Goal: Information Seeking & Learning: Learn about a topic

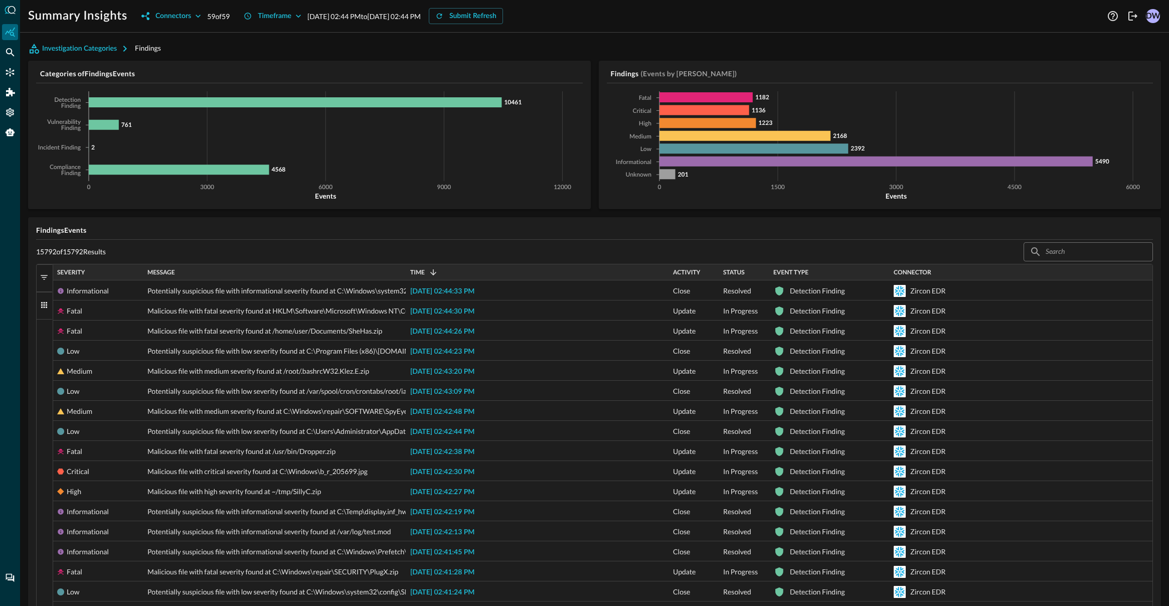
drag, startPoint x: 388, startPoint y: 48, endPoint x: 290, endPoint y: 58, distance: 98.8
click at [388, 48] on div "Investigation Categories Findings" at bounding box center [594, 49] width 1133 height 16
drag, startPoint x: 556, startPoint y: 48, endPoint x: 493, endPoint y: 50, distance: 62.7
click at [537, 48] on div "Investigation Categories Findings" at bounding box center [594, 49] width 1133 height 16
click at [125, 52] on icon "button" at bounding box center [125, 49] width 12 height 12
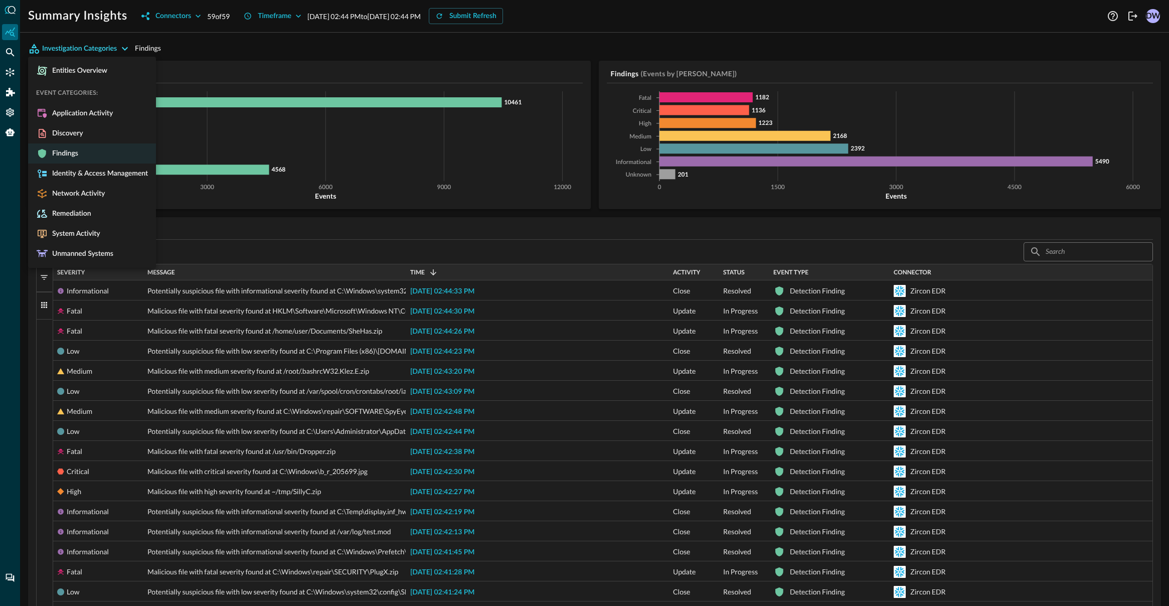
click at [331, 49] on div at bounding box center [584, 303] width 1169 height 606
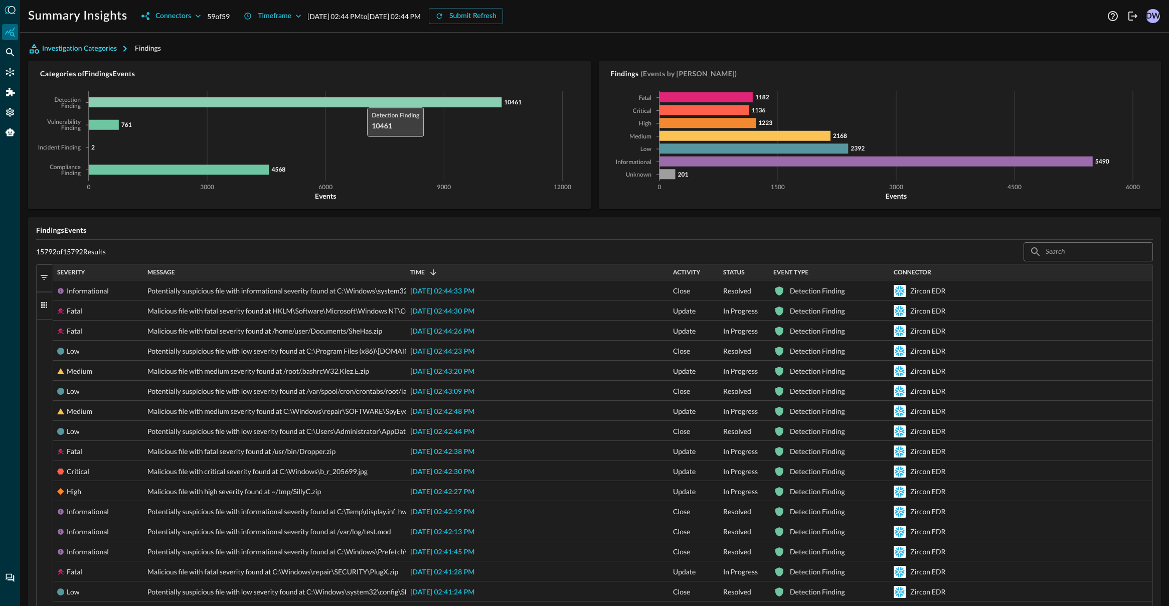
click at [362, 104] on icon at bounding box center [295, 102] width 413 height 10
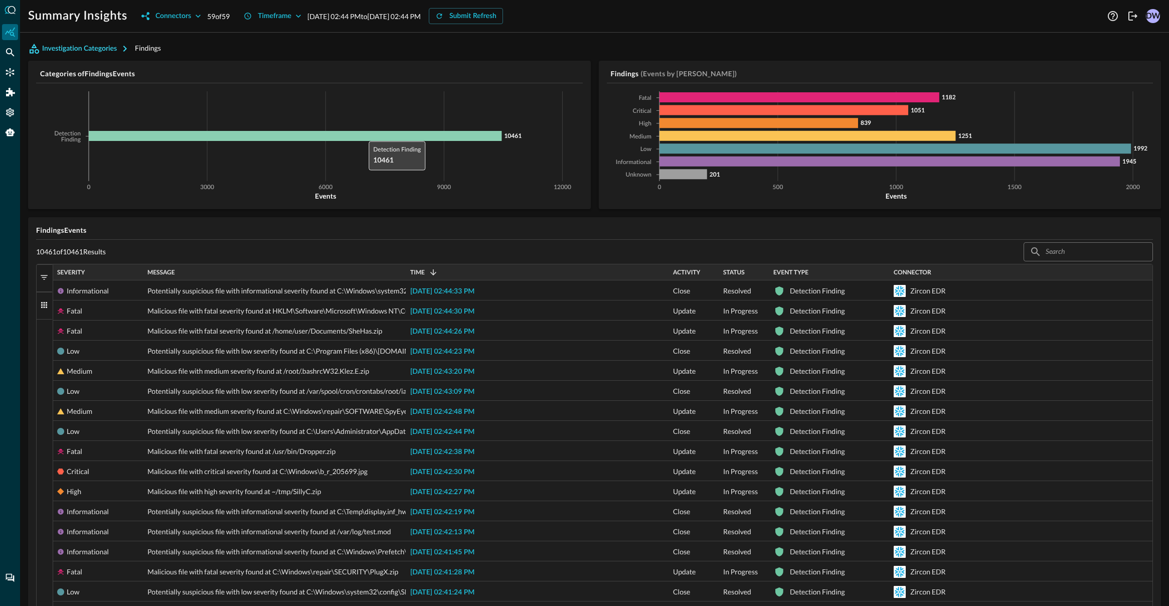
click at [363, 140] on icon at bounding box center [295, 136] width 413 height 10
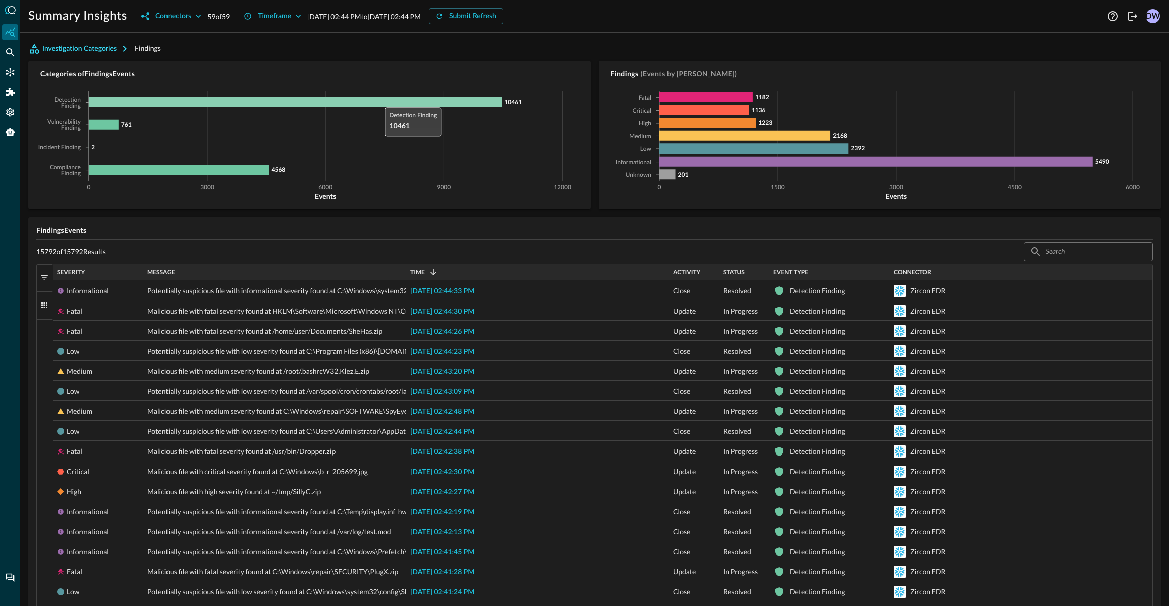
click at [380, 103] on icon at bounding box center [295, 102] width 413 height 10
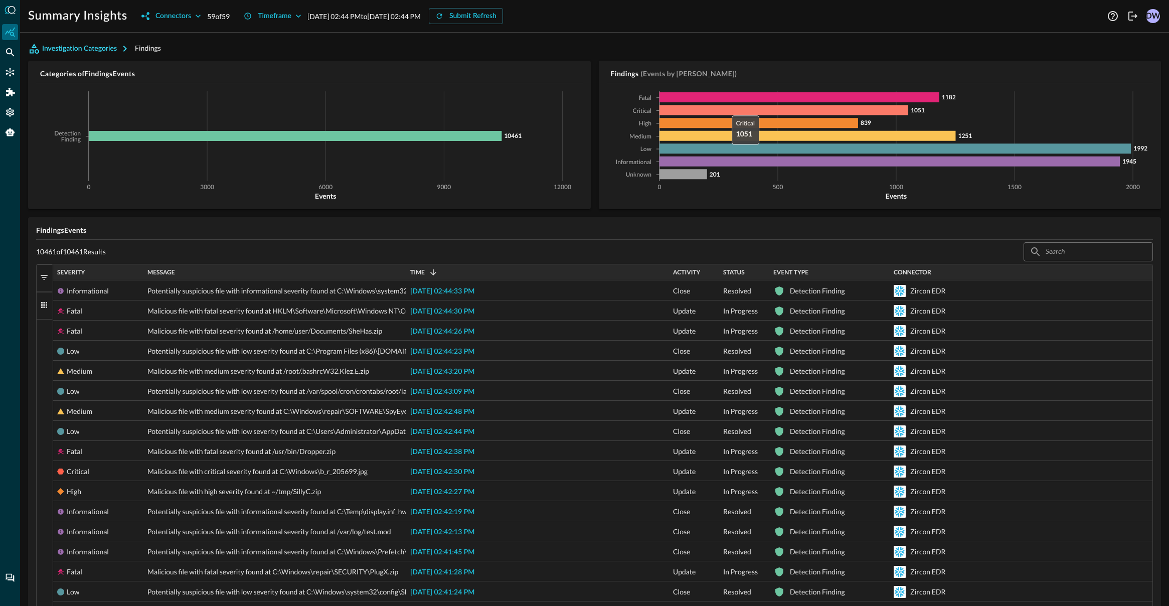
click at [726, 109] on icon at bounding box center [783, 110] width 249 height 10
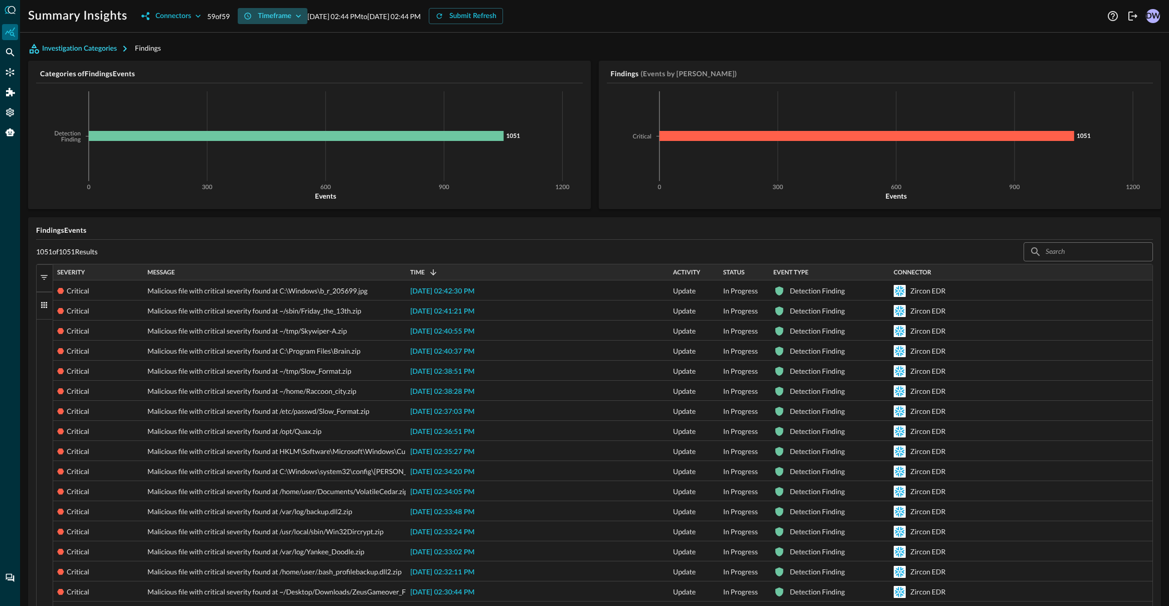
click at [307, 16] on button "Timeframe" at bounding box center [273, 16] width 70 height 16
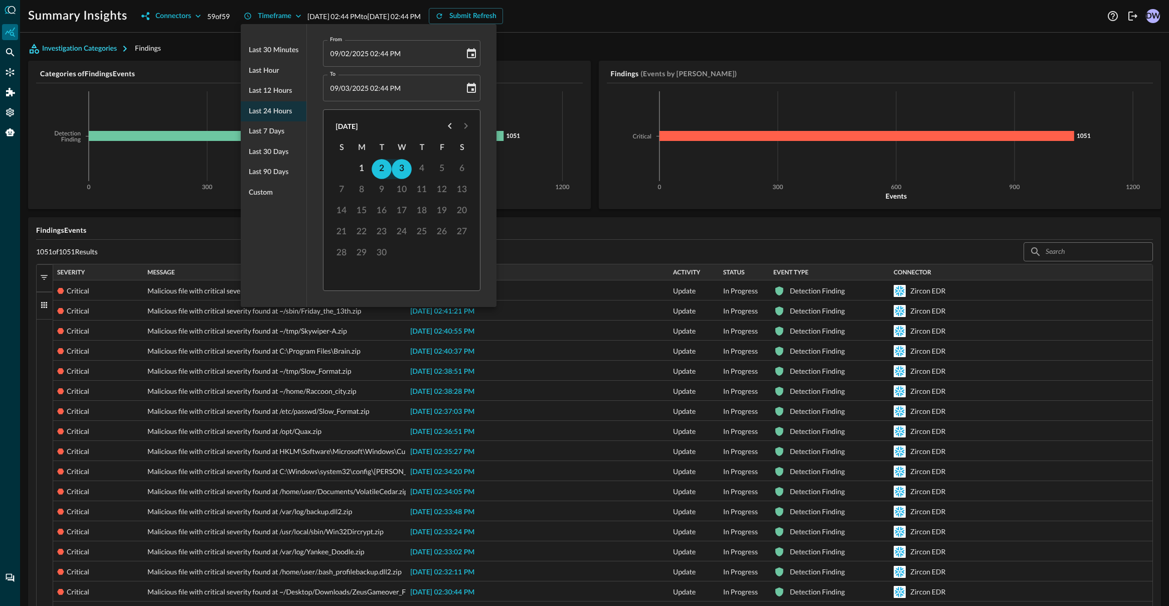
click at [299, 16] on div at bounding box center [584, 303] width 1169 height 606
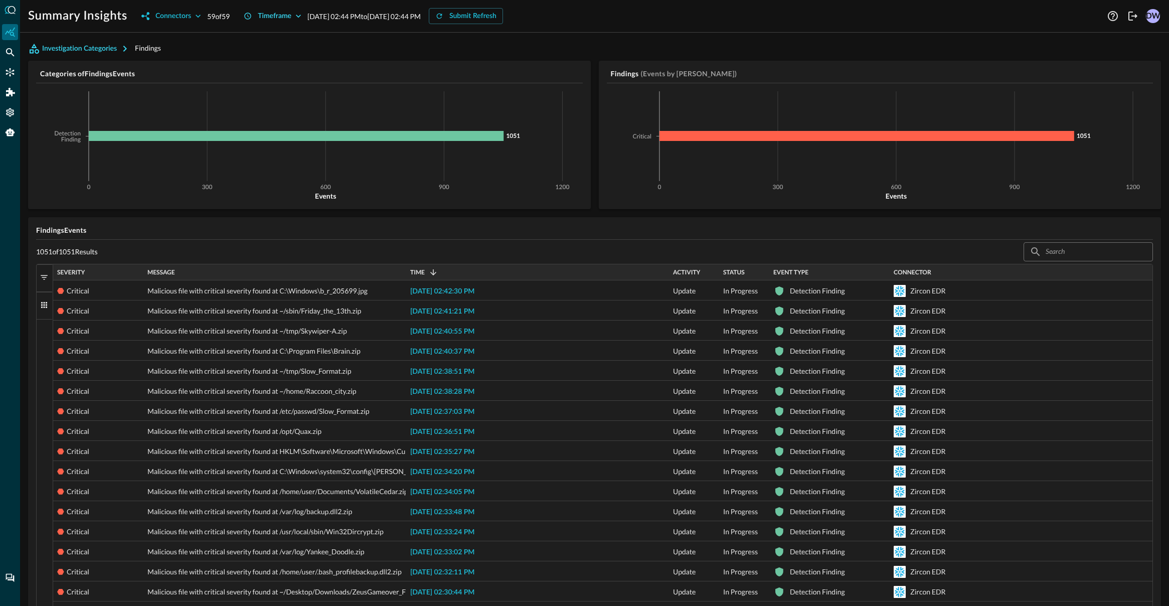
click at [299, 16] on icon "button" at bounding box center [298, 16] width 5 height 3
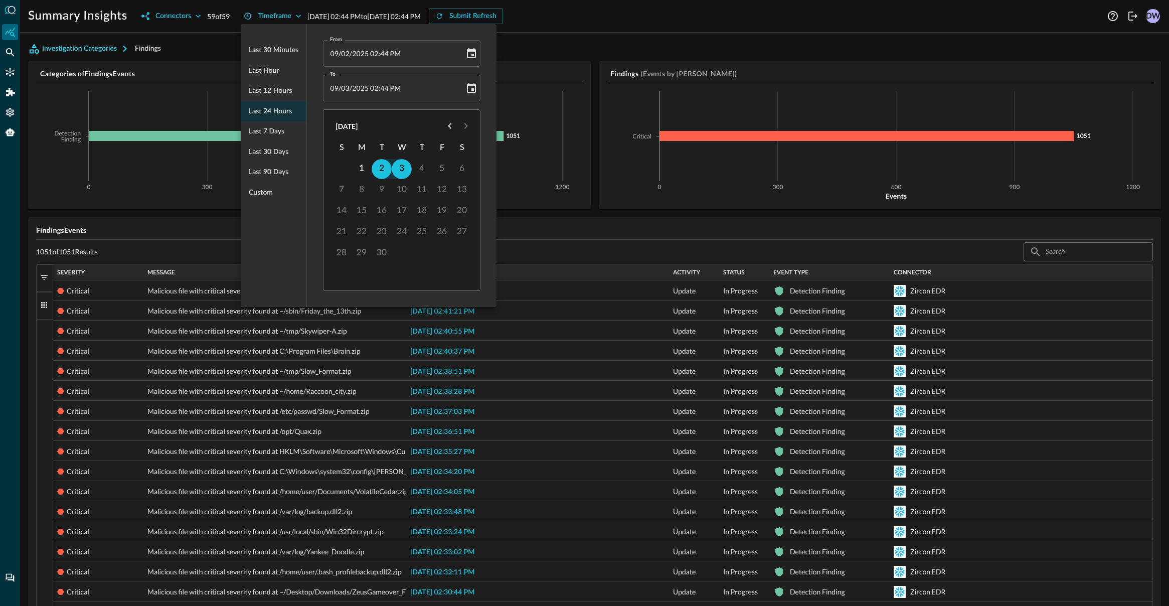
click at [210, 36] on div at bounding box center [584, 303] width 1169 height 606
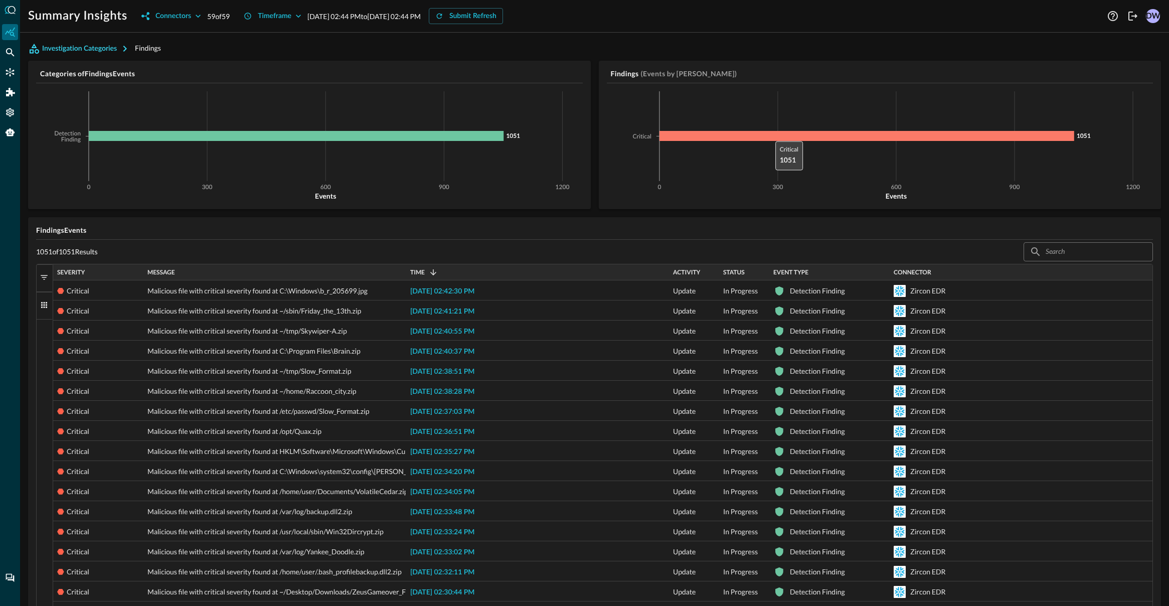
click at [770, 135] on icon at bounding box center [866, 136] width 415 height 10
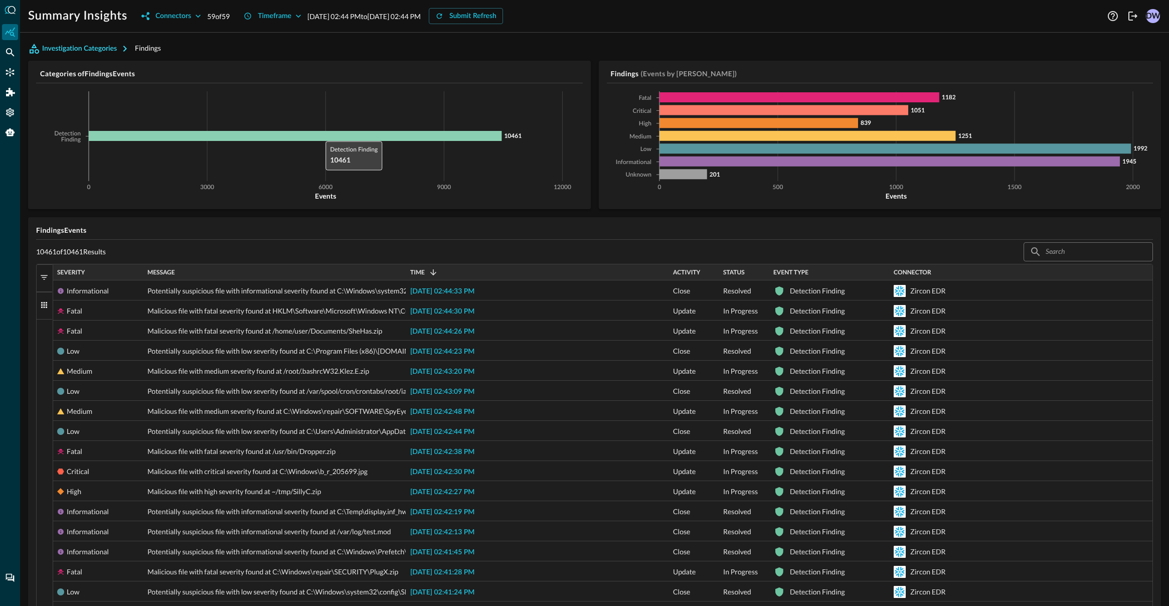
click at [320, 137] on icon at bounding box center [295, 136] width 413 height 10
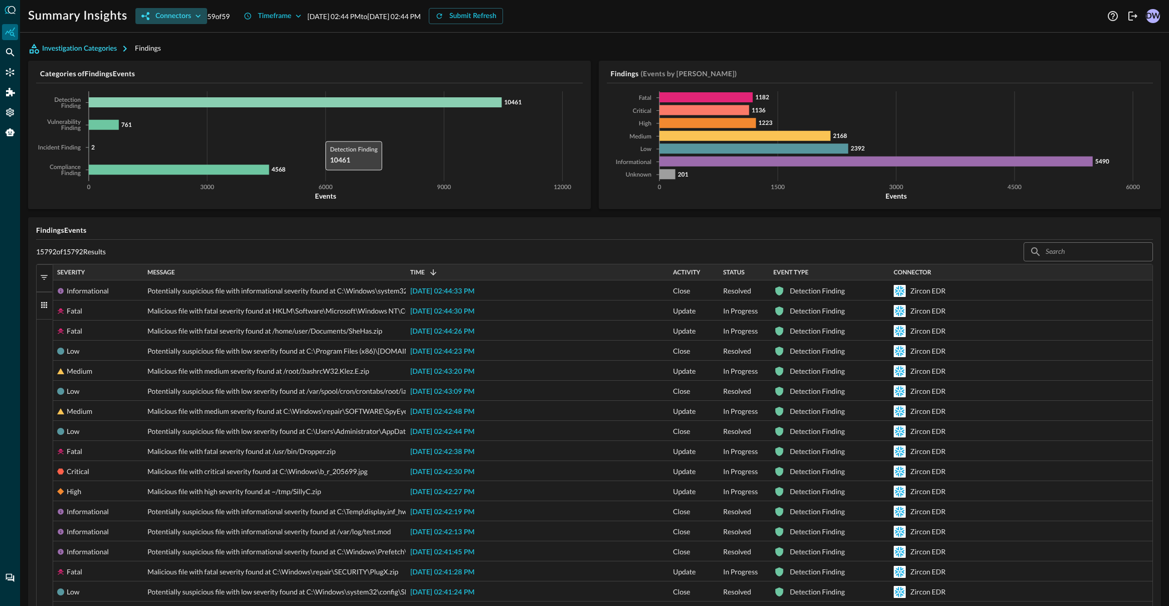
click at [194, 14] on icon "button" at bounding box center [198, 16] width 10 height 10
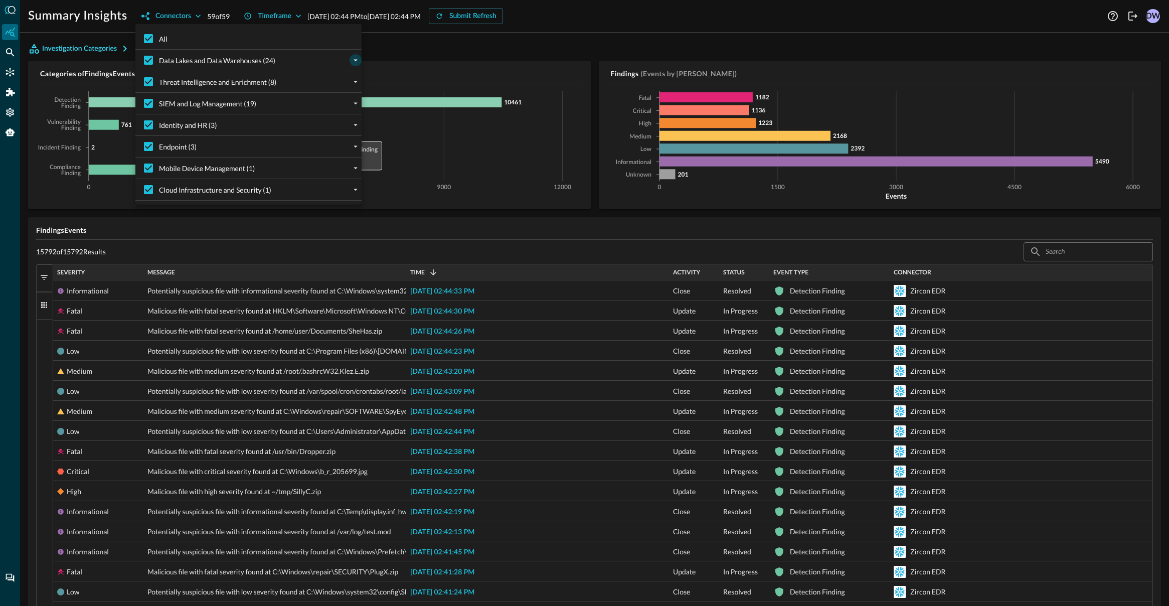
click at [349, 60] on button "expand" at bounding box center [355, 60] width 12 height 12
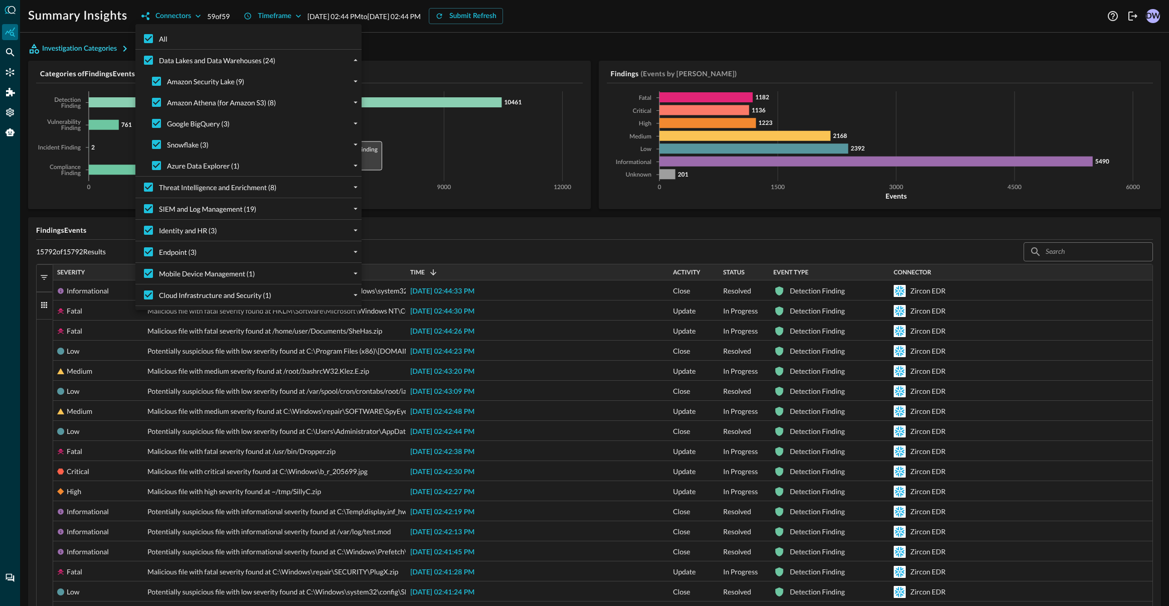
click at [347, 62] on div "Data Lakes and Data Warehouses (24)" at bounding box center [252, 60] width 218 height 21
click at [354, 62] on icon "collapse" at bounding box center [355, 60] width 9 height 9
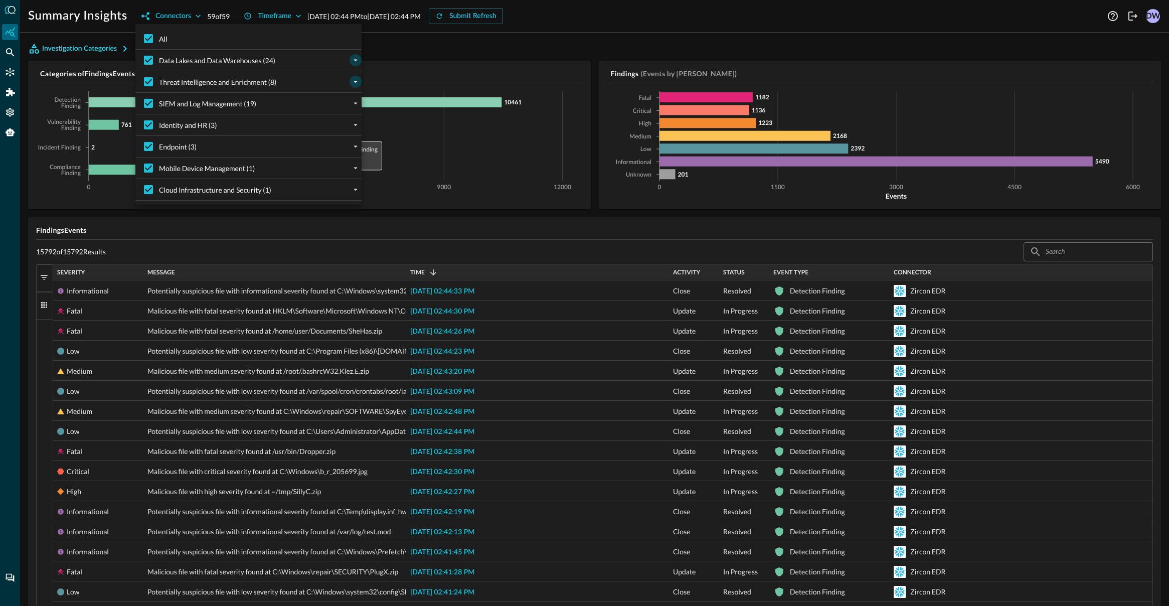
click at [359, 79] on icon "expand" at bounding box center [355, 81] width 9 height 9
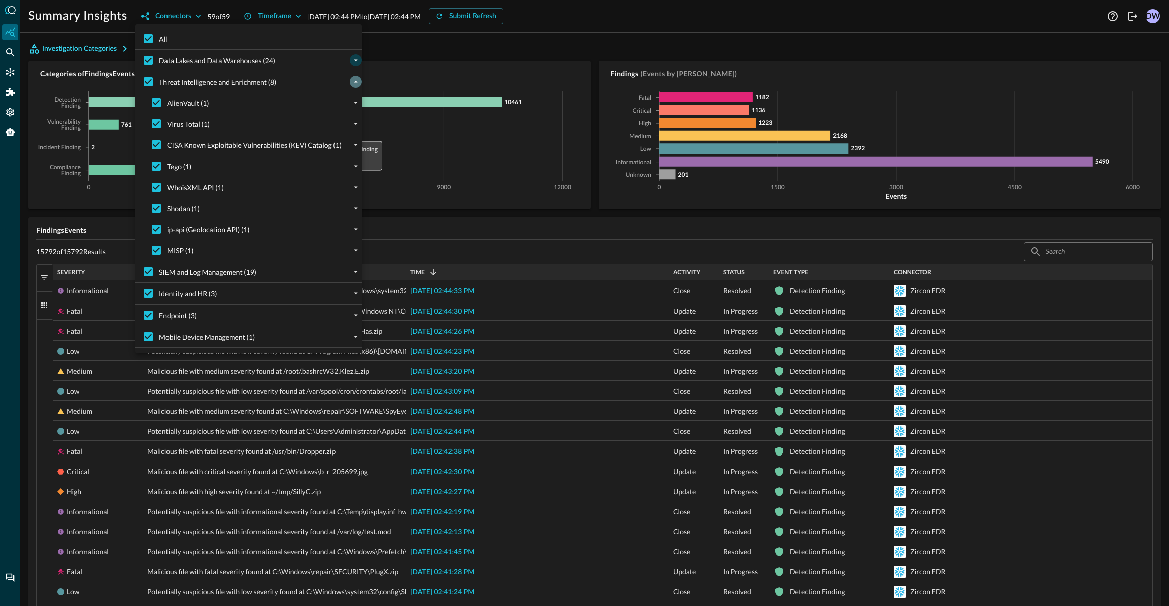
click at [358, 79] on icon "collapse" at bounding box center [355, 81] width 9 height 9
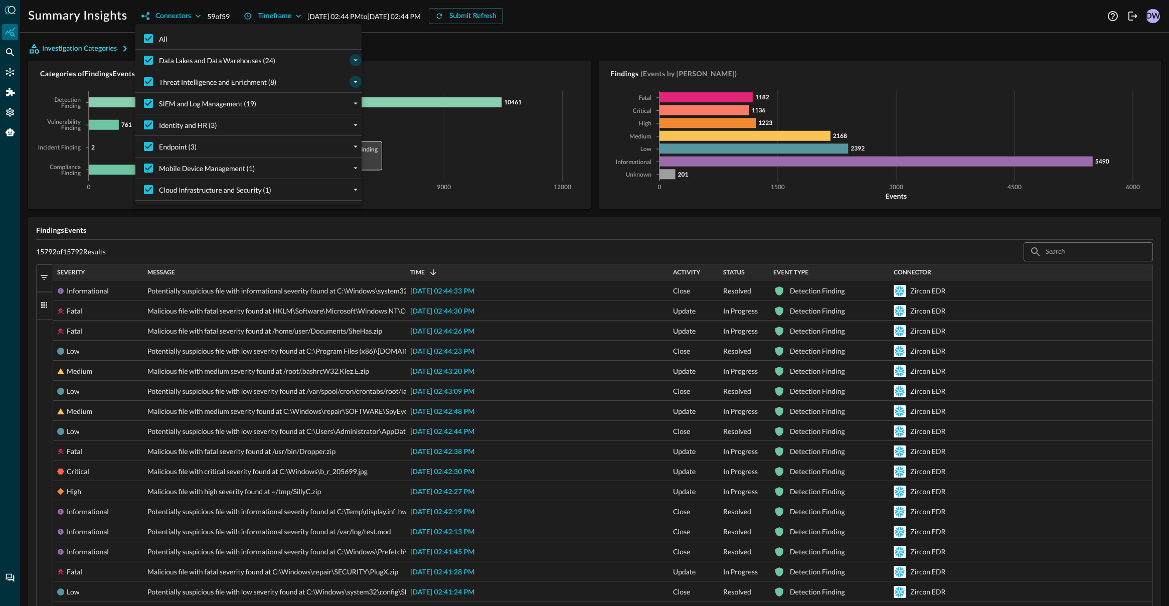
click at [349, 106] on div at bounding box center [355, 103] width 12 height 12
click at [352, 107] on icon "expand" at bounding box center [355, 103] width 9 height 9
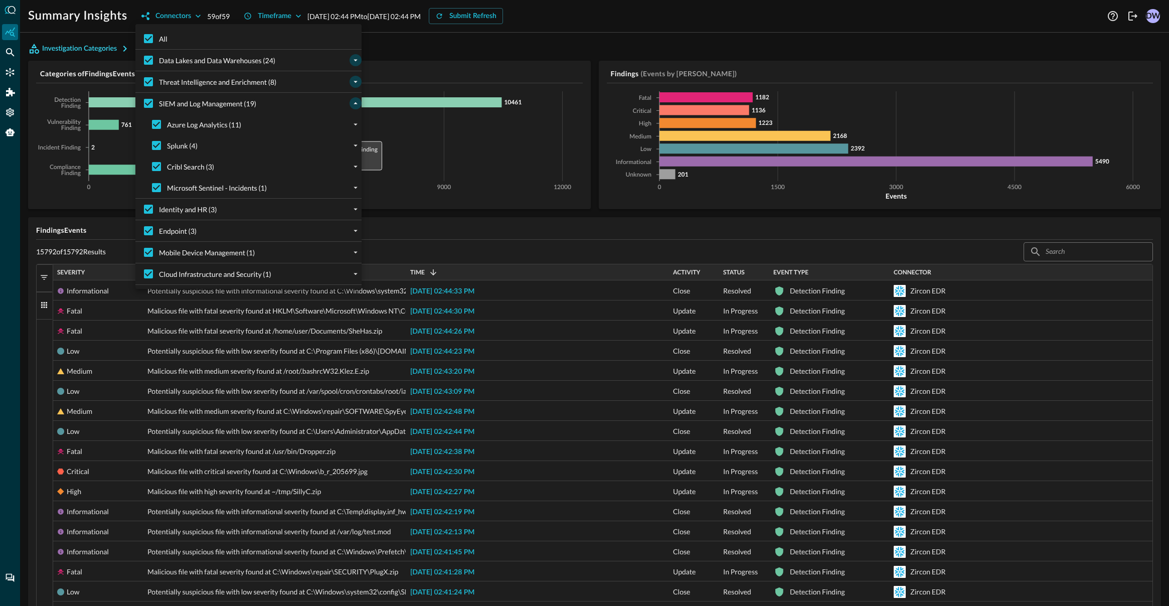
click at [352, 107] on icon "collapse" at bounding box center [355, 103] width 9 height 9
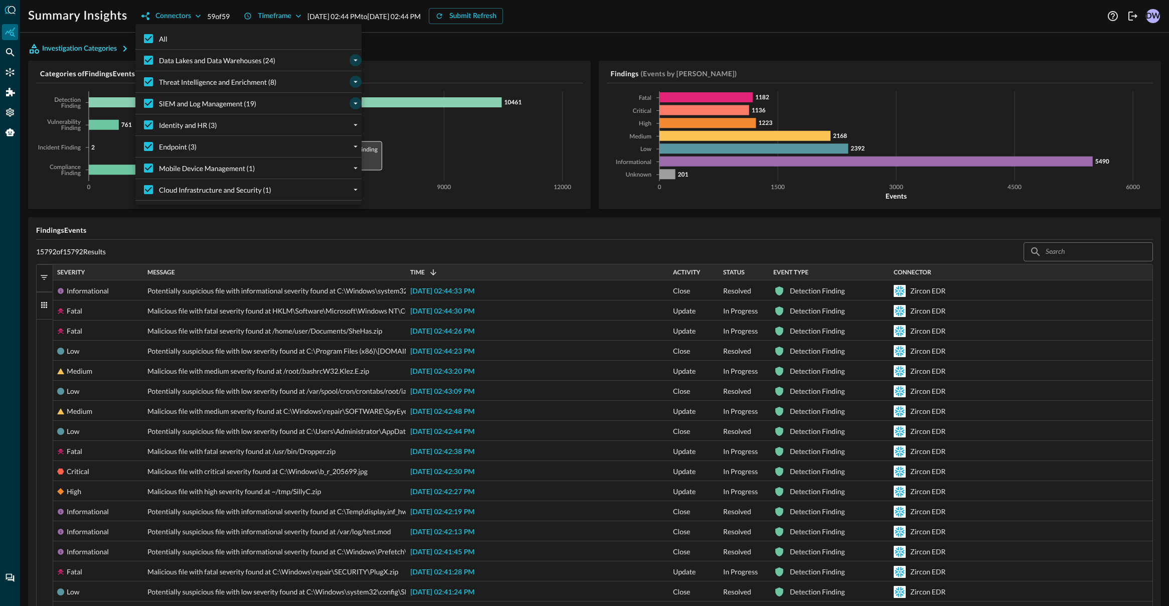
click at [349, 132] on div "Identity and HR (3)" at bounding box center [252, 124] width 218 height 21
click at [351, 130] on div at bounding box center [355, 125] width 12 height 12
click at [352, 128] on icon "expand" at bounding box center [355, 124] width 9 height 9
click at [352, 194] on button "expand" at bounding box center [355, 188] width 12 height 12
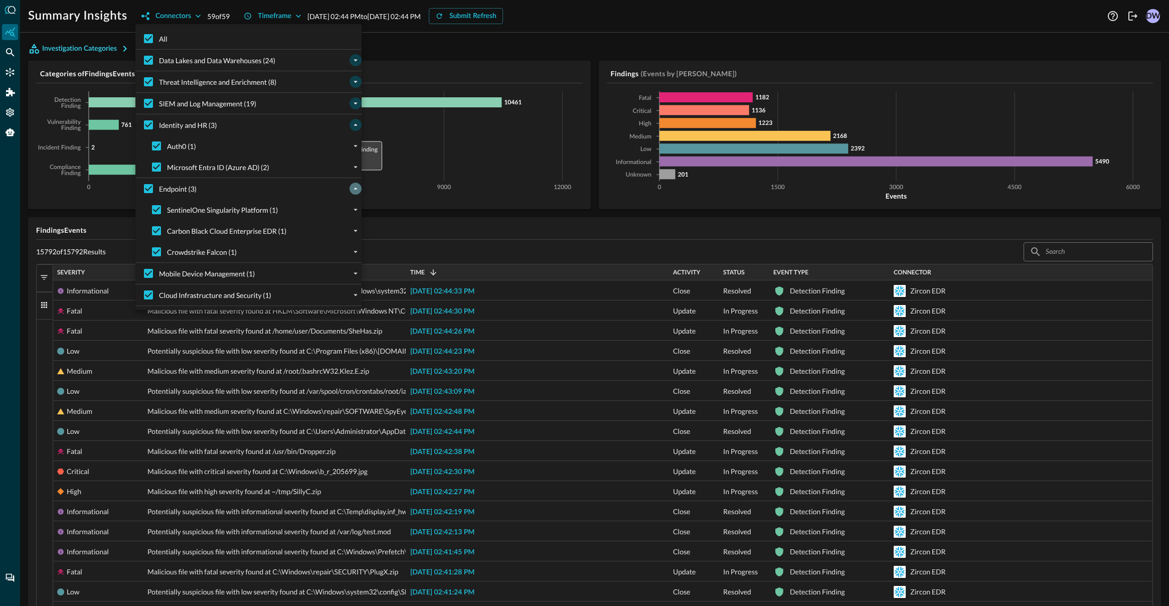
click at [351, 189] on icon "collapse" at bounding box center [355, 188] width 9 height 9
click at [420, 58] on div at bounding box center [584, 303] width 1169 height 606
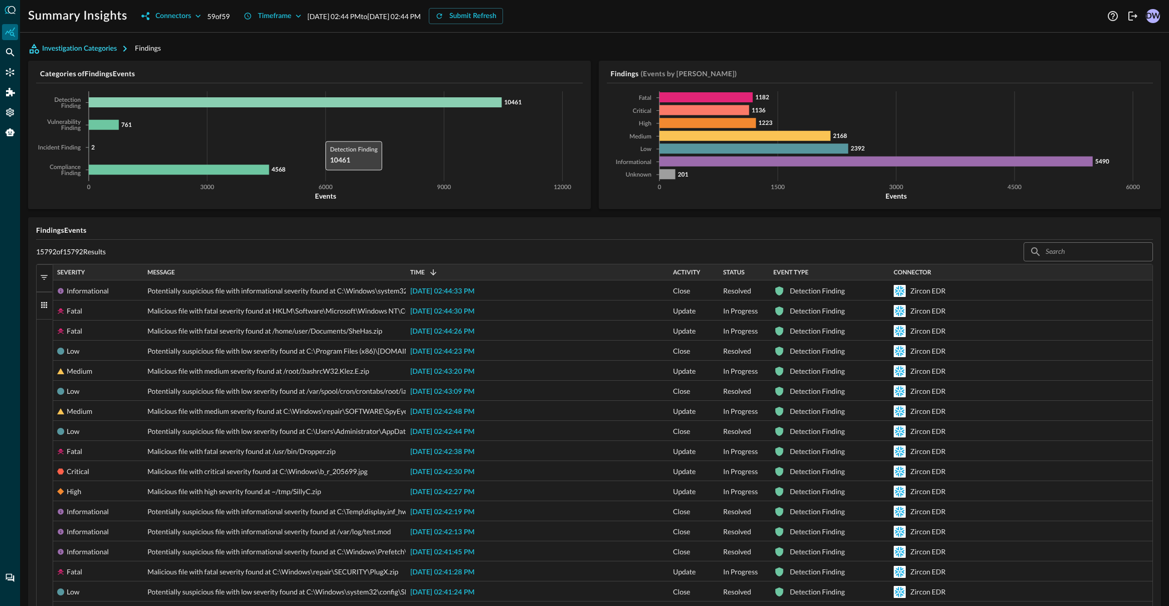
click at [406, 52] on div "Investigation Categories Findings" at bounding box center [594, 49] width 1133 height 16
click at [10, 67] on icon "Connectors" at bounding box center [10, 72] width 10 height 10
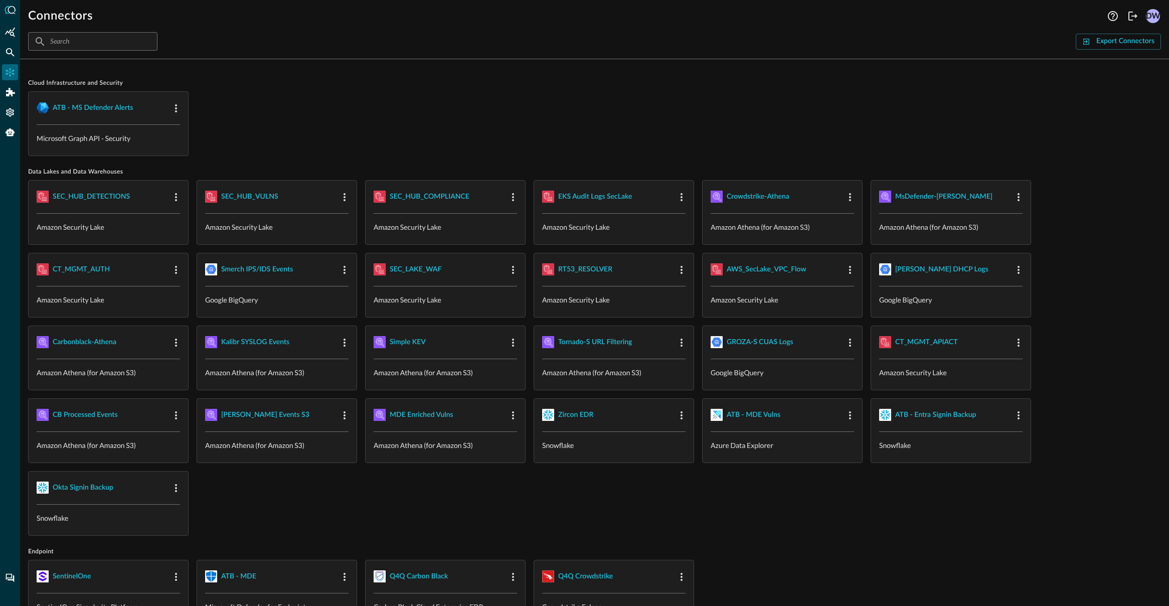
click at [383, 98] on div "ATB - MS Defender Alerts Microsoft Graph API - Security" at bounding box center [594, 123] width 1133 height 65
click at [555, 37] on div "​ ​ Export Connectors" at bounding box center [594, 41] width 1133 height 19
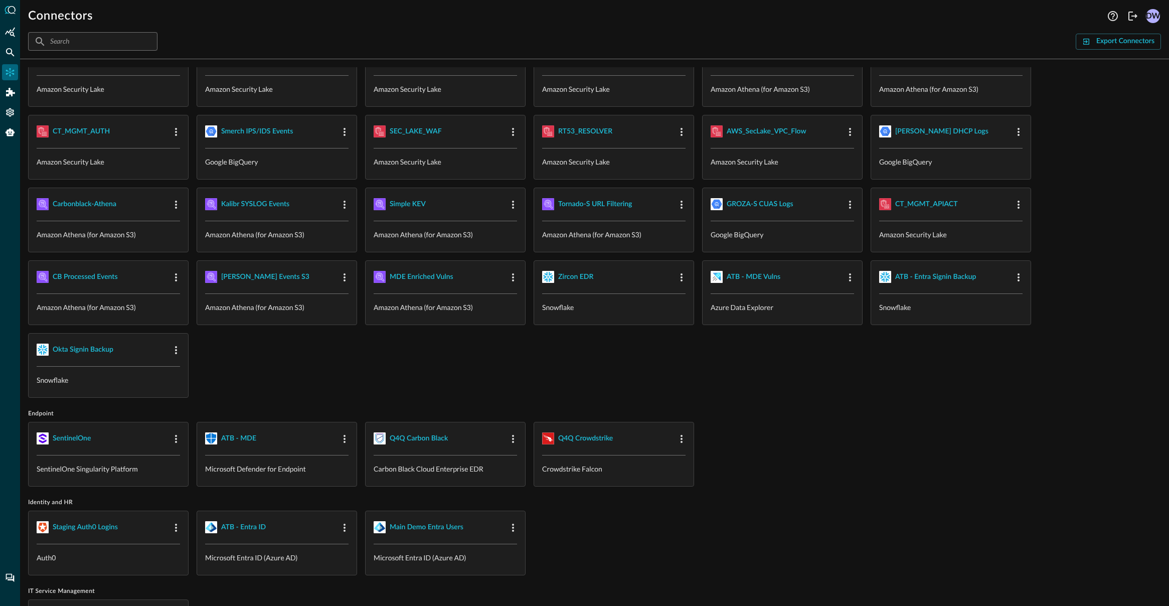
scroll to position [141, 0]
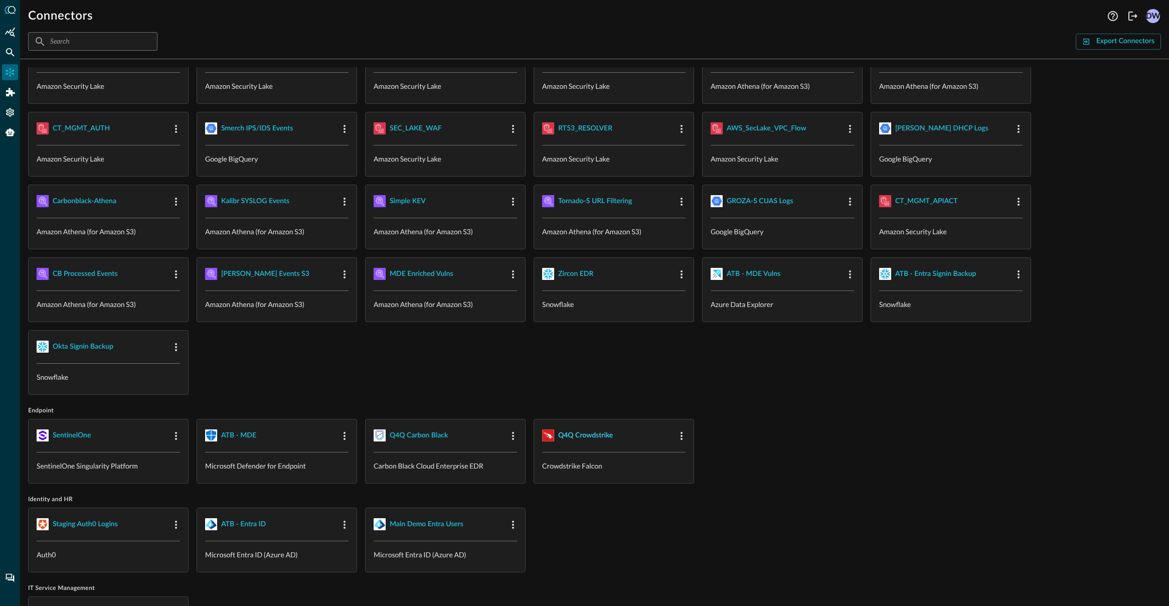
click at [604, 432] on div "Q4Q Crowdstrike" at bounding box center [585, 435] width 55 height 13
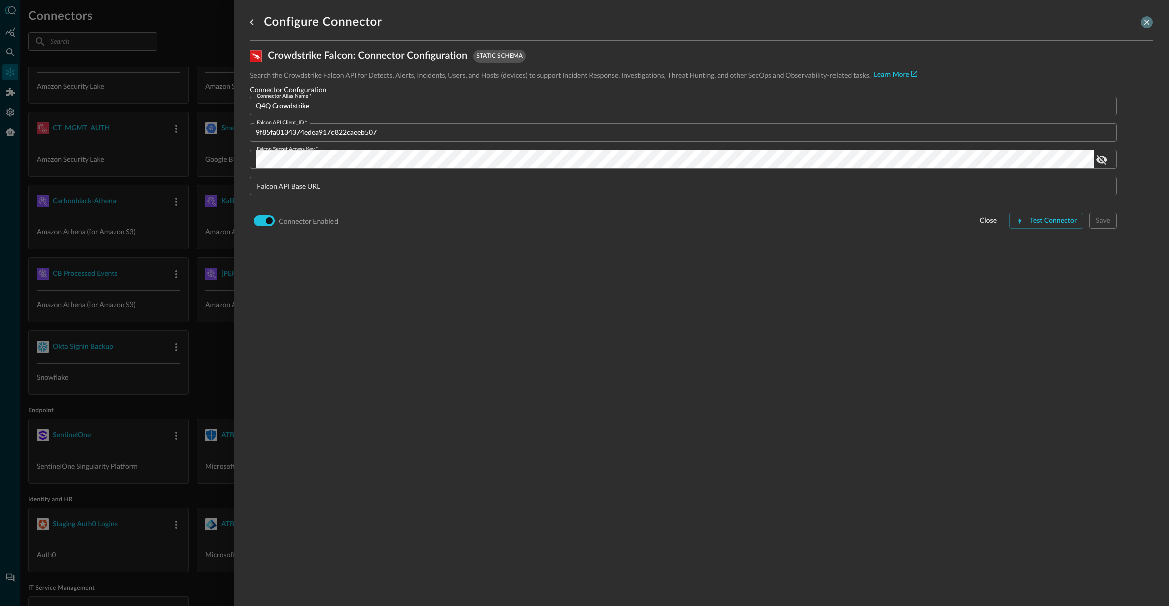
click at [1146, 25] on icon "close-drawer" at bounding box center [1146, 22] width 9 height 9
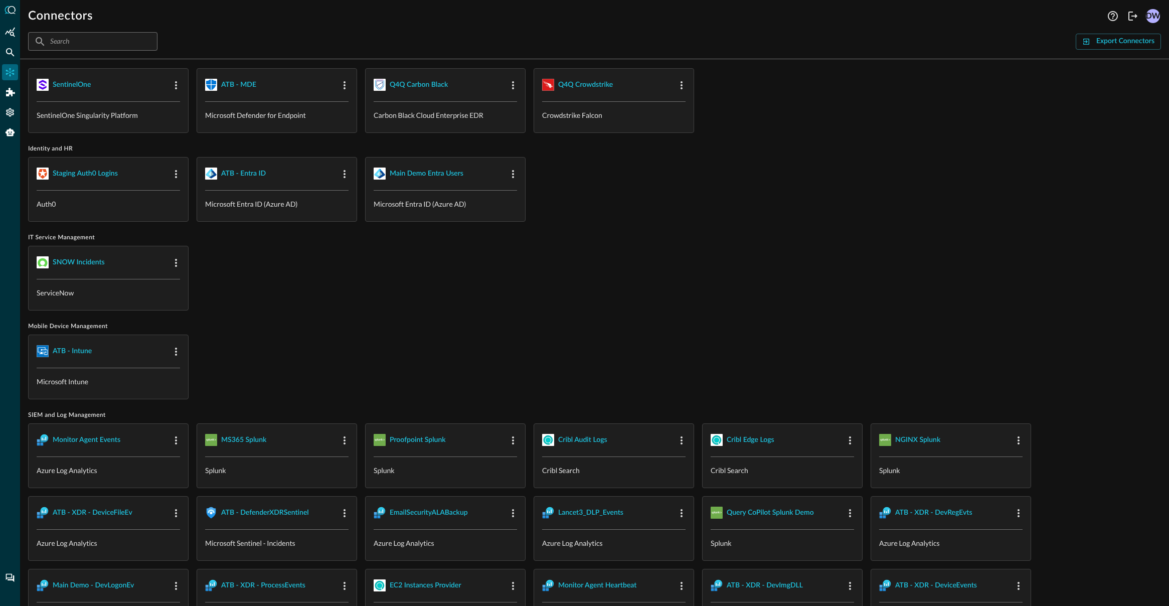
scroll to position [549, 0]
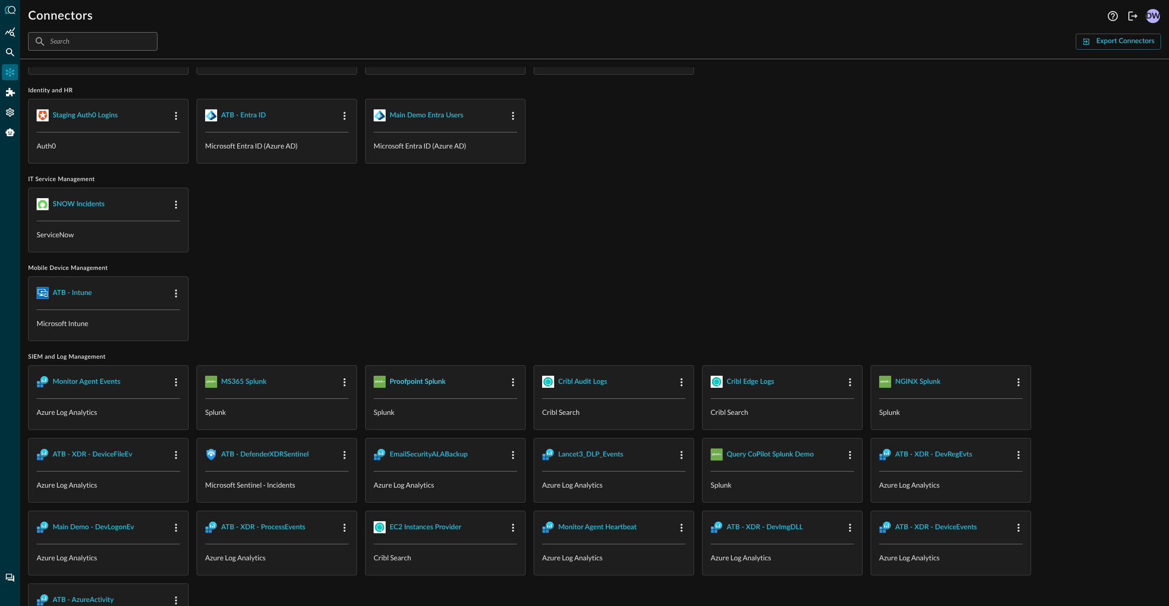
click at [437, 380] on div "Proofpoint Splunk" at bounding box center [418, 382] width 56 height 13
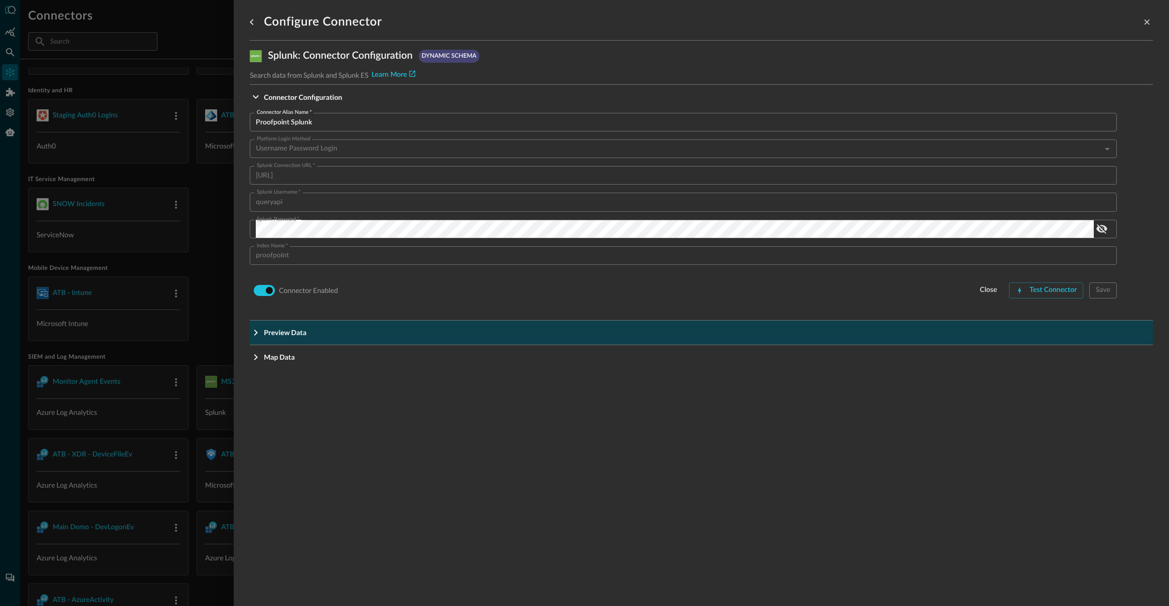
click at [255, 331] on icon "Expand More" at bounding box center [256, 332] width 12 height 12
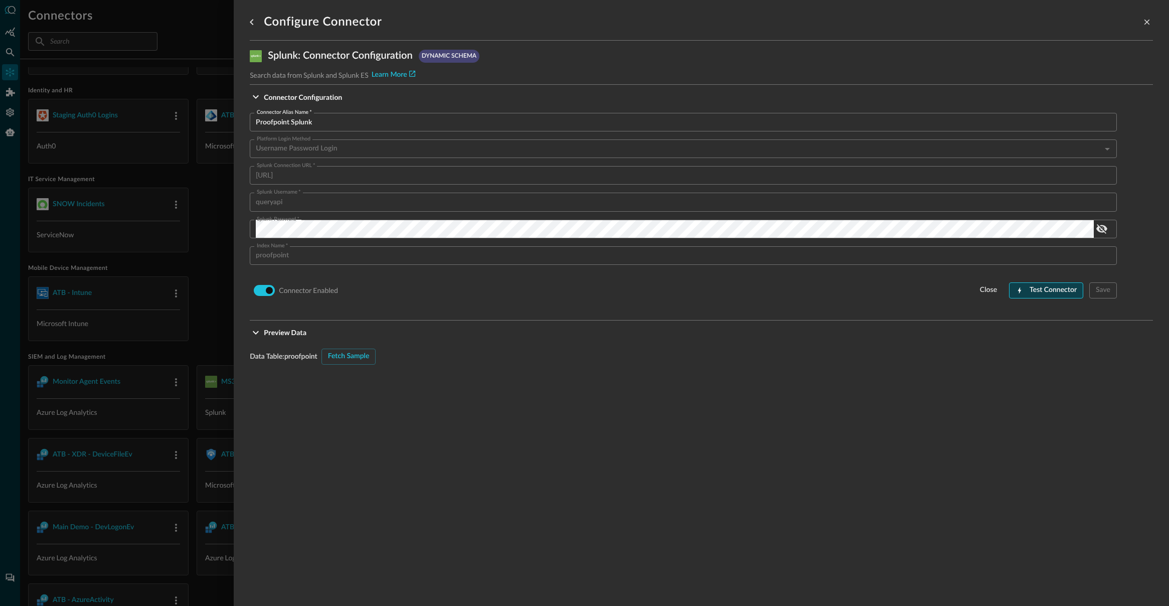
click at [1054, 295] on div "Test Connector" at bounding box center [1052, 290] width 47 height 13
click at [1006, 292] on div "close" at bounding box center [998, 290] width 17 height 13
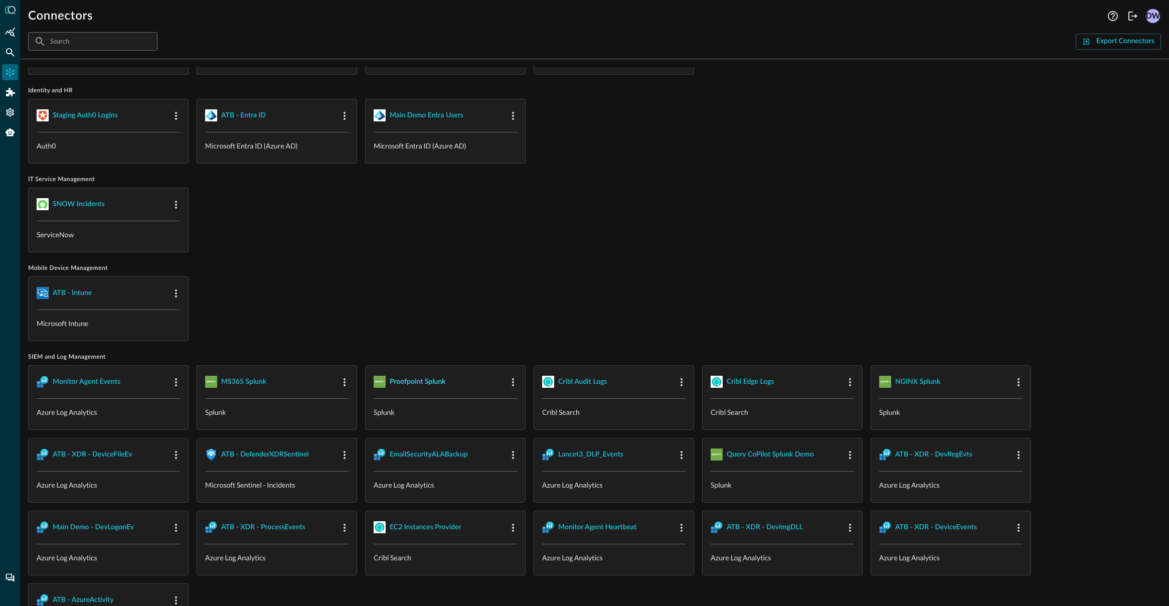
click at [407, 376] on div "Proofpoint Splunk" at bounding box center [418, 382] width 56 height 13
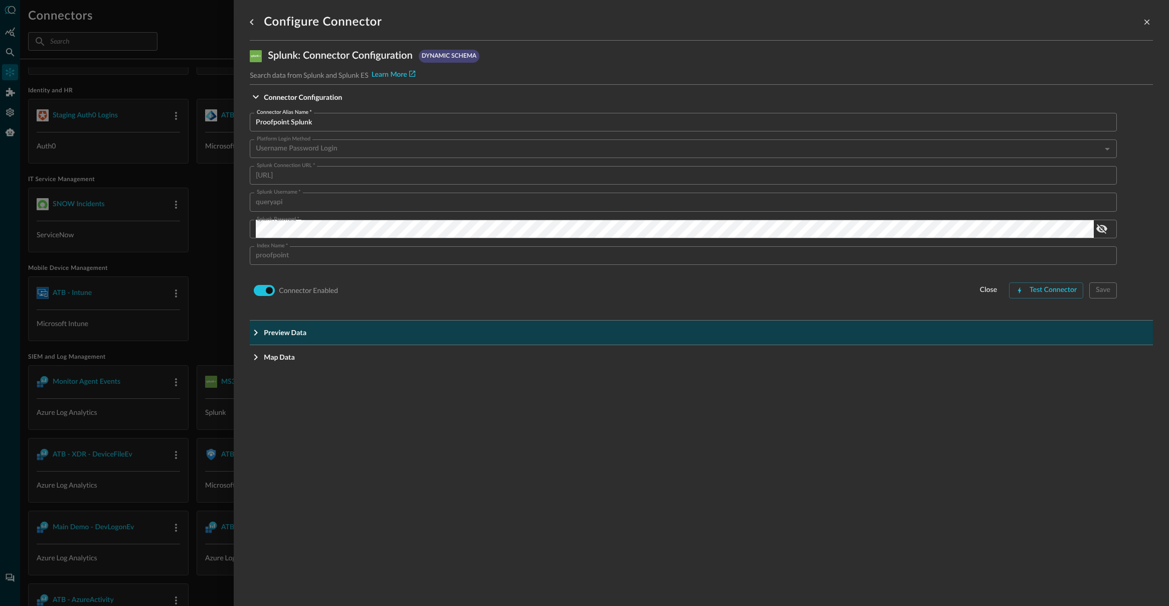
click at [261, 331] on icon "Expand More" at bounding box center [256, 332] width 12 height 12
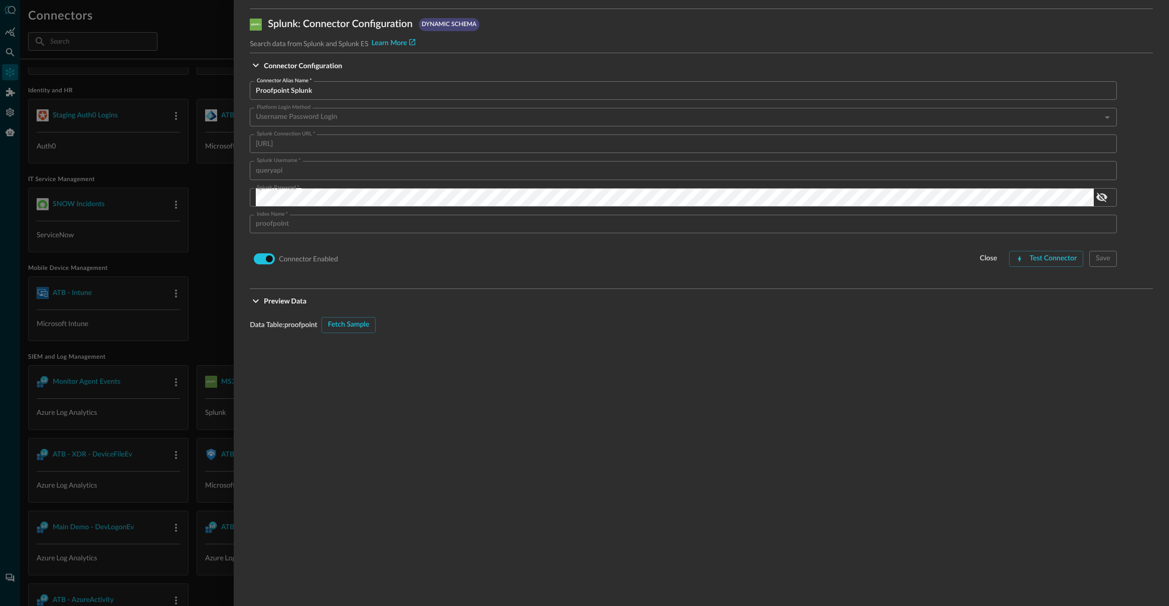
scroll to position [47, 0]
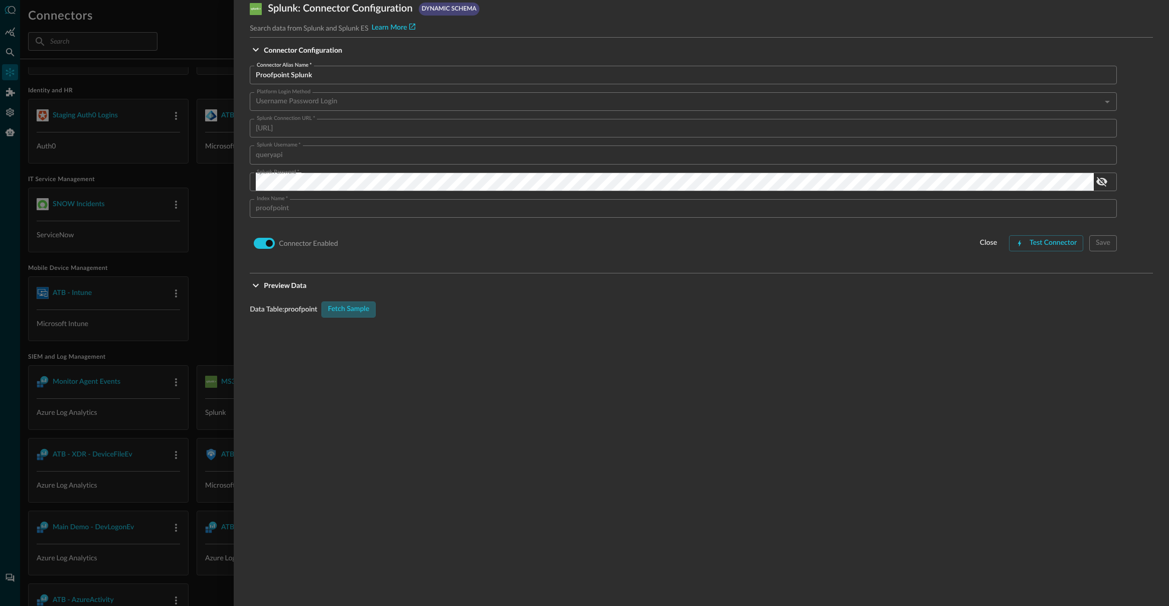
drag, startPoint x: 361, startPoint y: 310, endPoint x: 383, endPoint y: 319, distance: 23.8
click at [360, 310] on div "Fetch Sample" at bounding box center [349, 309] width 42 height 13
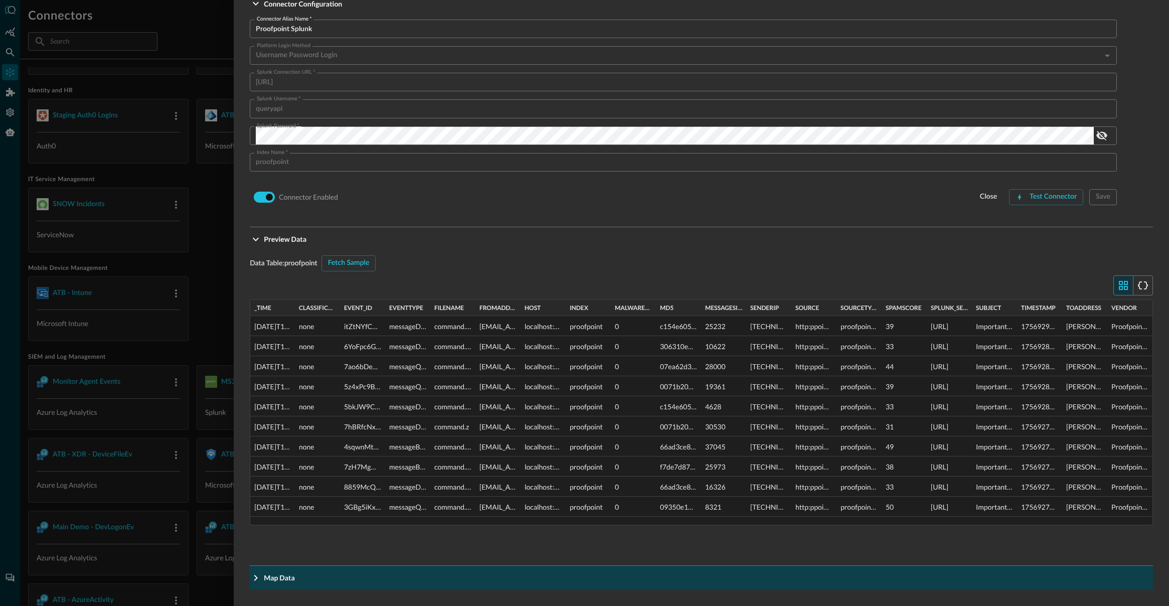
drag, startPoint x: 250, startPoint y: 577, endPoint x: 255, endPoint y: 577, distance: 5.0
click at [250, 577] on icon "Expand More" at bounding box center [256, 578] width 12 height 12
click at [255, 577] on icon "Expand More" at bounding box center [256, 578] width 12 height 12
click at [264, 569] on button "Map Data" at bounding box center [701, 578] width 903 height 24
click at [257, 574] on icon "Expand More" at bounding box center [256, 578] width 12 height 12
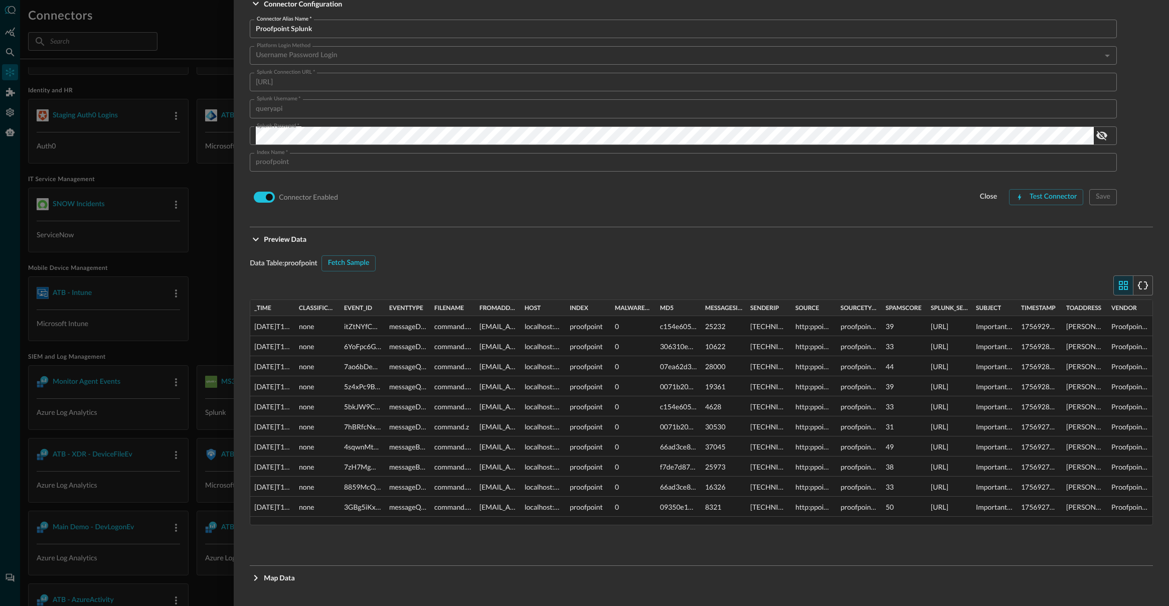
drag, startPoint x: 253, startPoint y: 581, endPoint x: 358, endPoint y: 541, distance: 112.5
click at [253, 581] on icon "Expand More" at bounding box center [256, 578] width 12 height 12
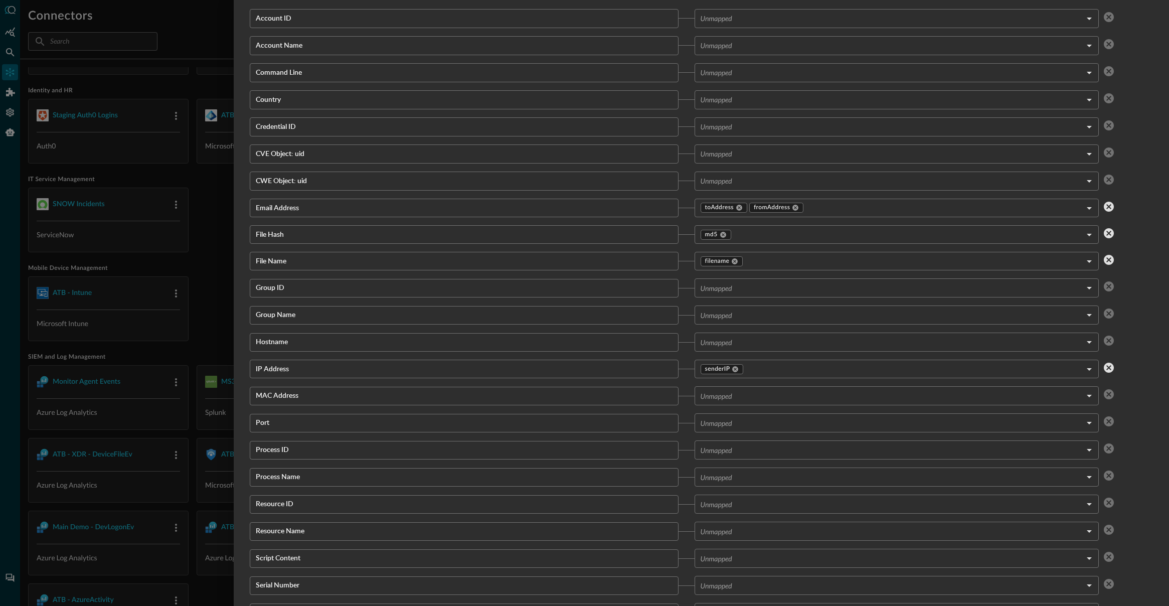
scroll to position [828, 0]
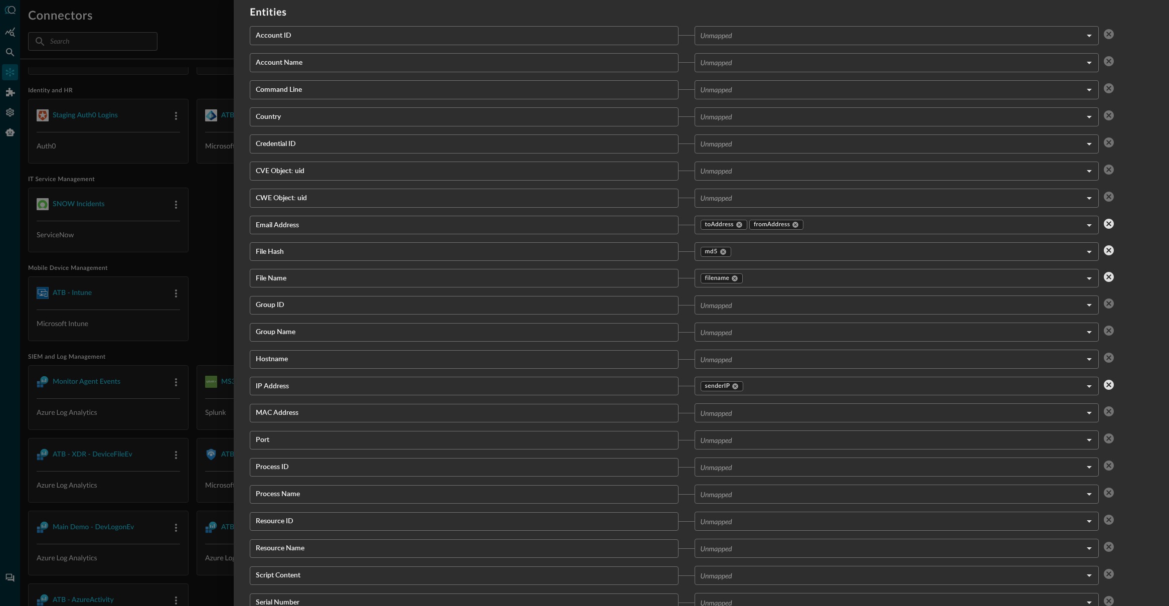
drag, startPoint x: 209, startPoint y: 36, endPoint x: 184, endPoint y: 47, distance: 26.9
click at [209, 36] on div at bounding box center [584, 303] width 1169 height 606
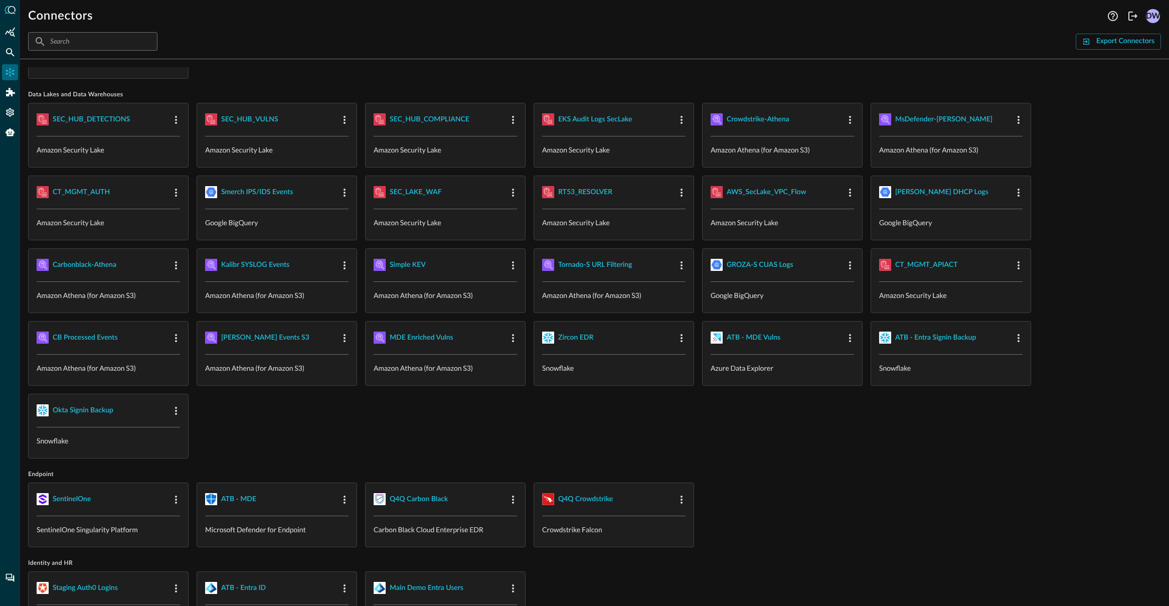
scroll to position [0, 0]
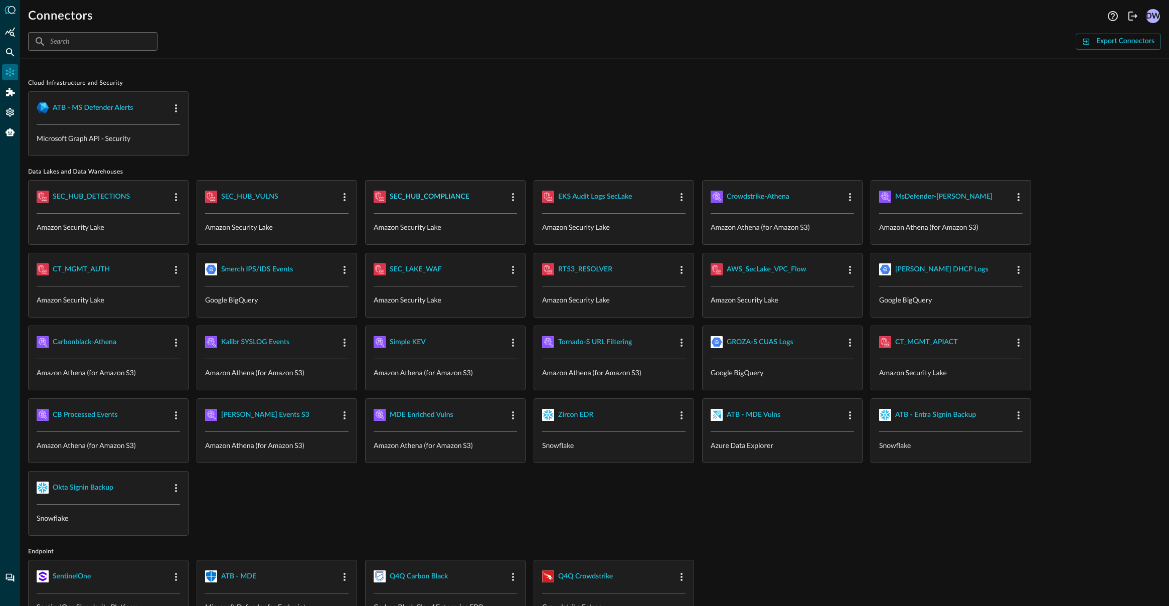
click at [430, 195] on div "SEC_HUB_COMPLIANCE" at bounding box center [430, 197] width 80 height 13
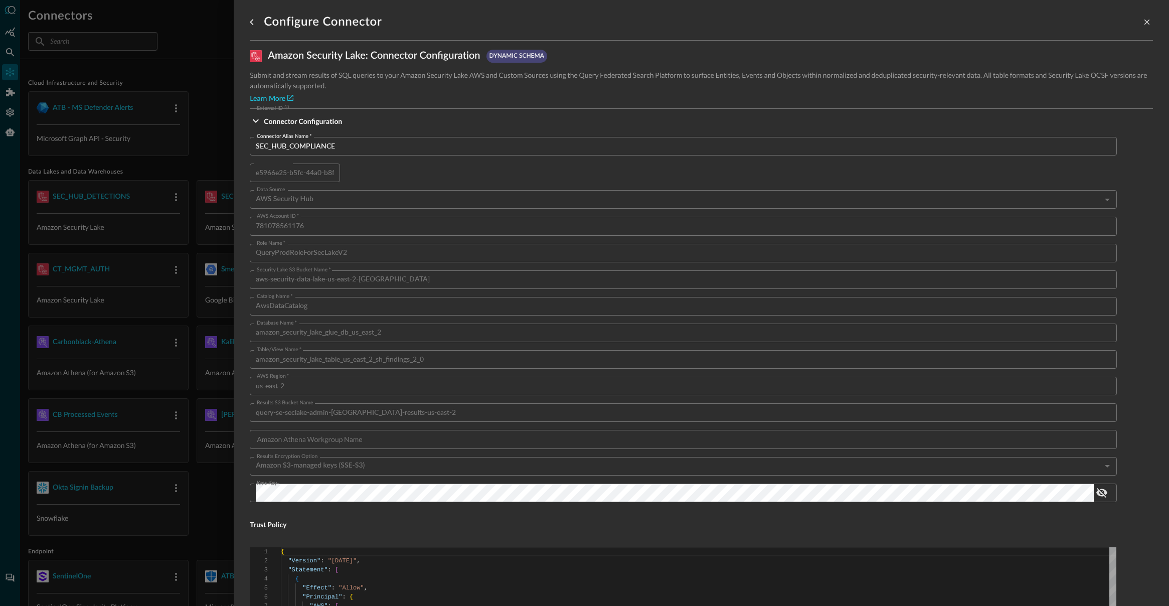
click at [180, 67] on div at bounding box center [584, 303] width 1169 height 606
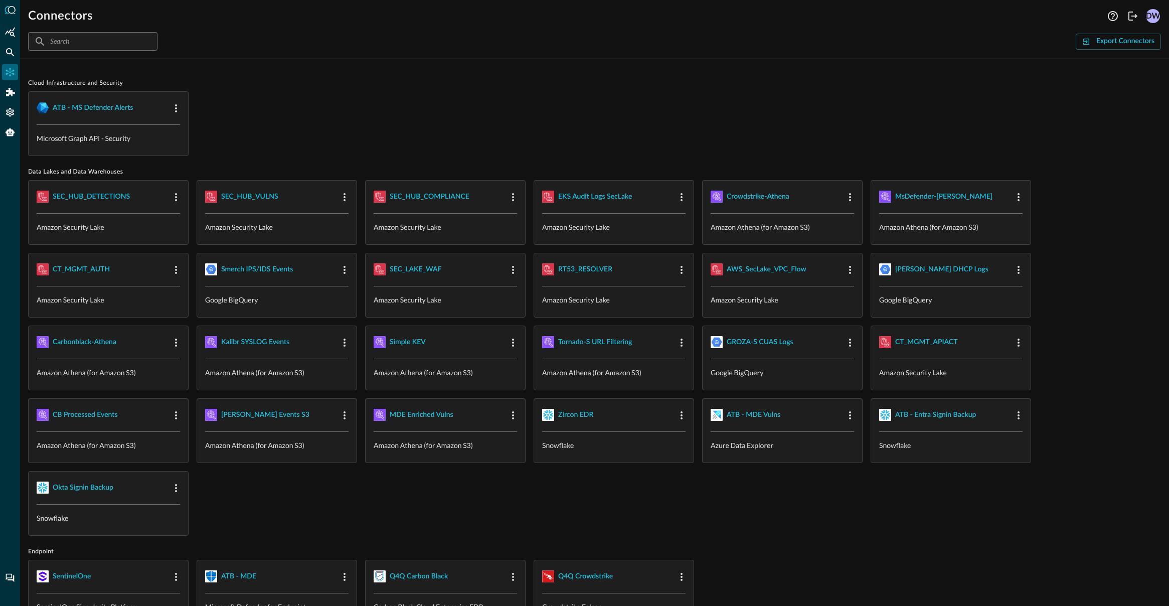
click at [406, 94] on div "ATB - MS Defender Alerts Microsoft Graph API - Security" at bounding box center [594, 123] width 1133 height 65
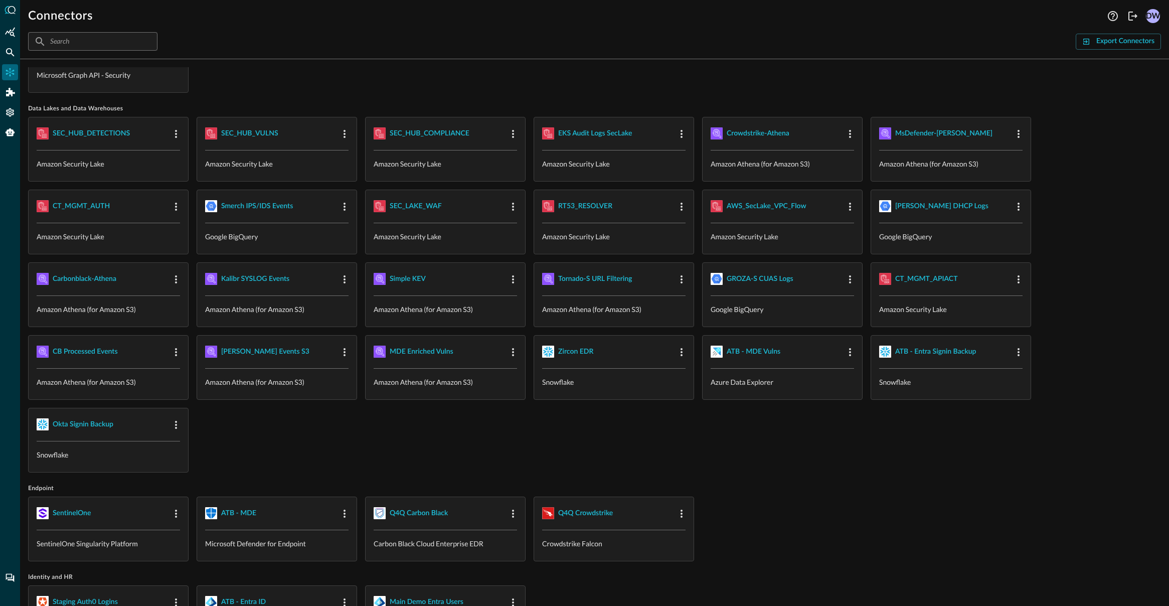
scroll to position [72, 0]
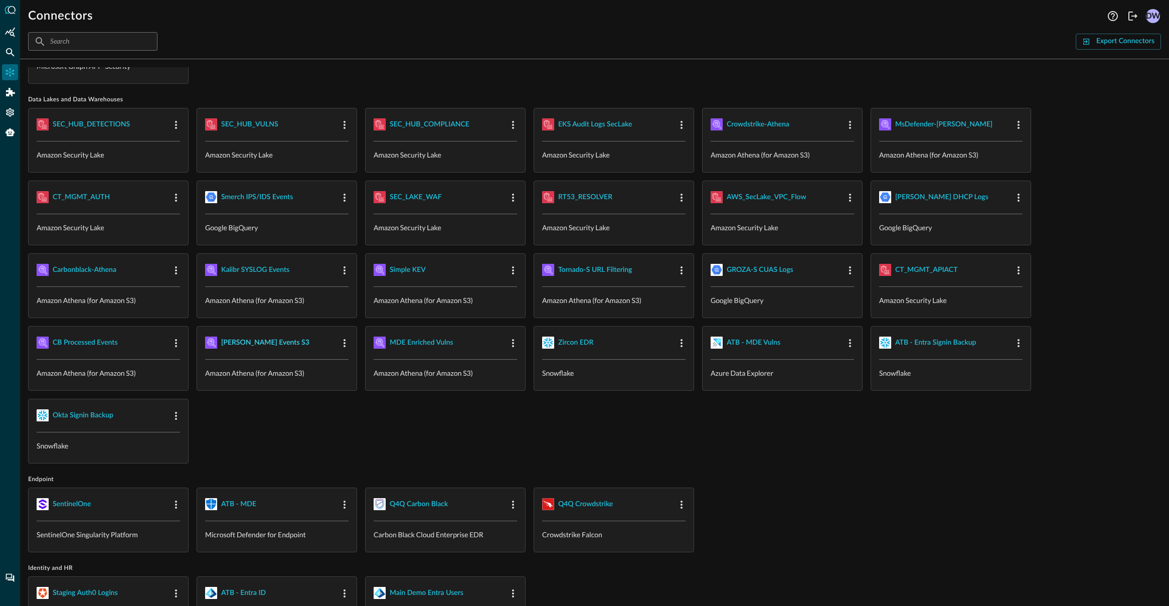
click at [257, 341] on div "BW-CB Events S3" at bounding box center [265, 342] width 88 height 13
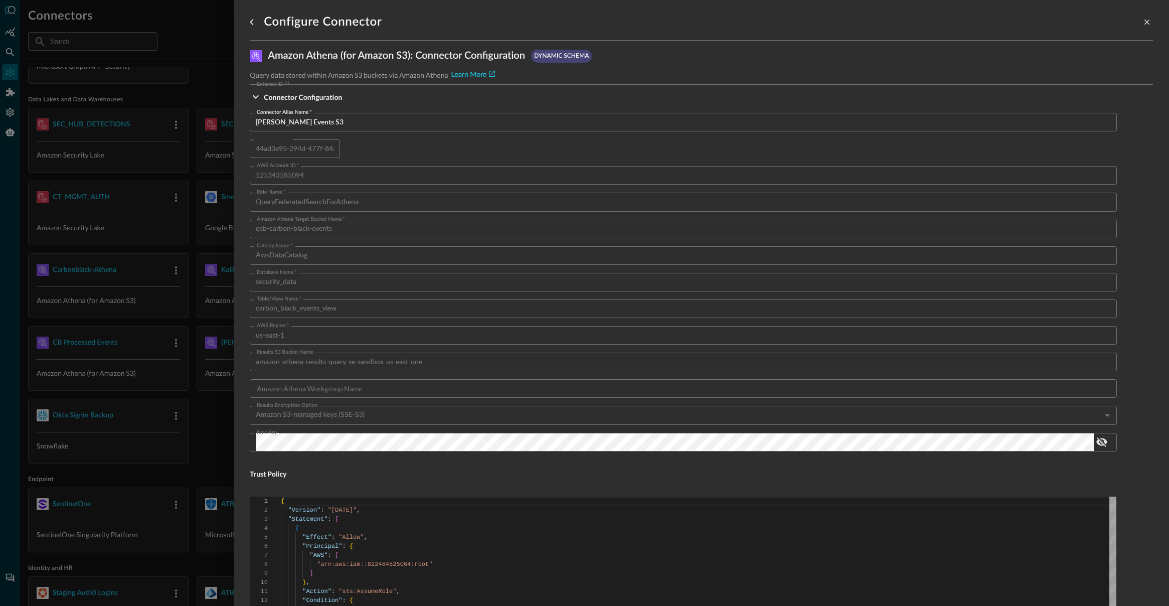
scroll to position [25, 0]
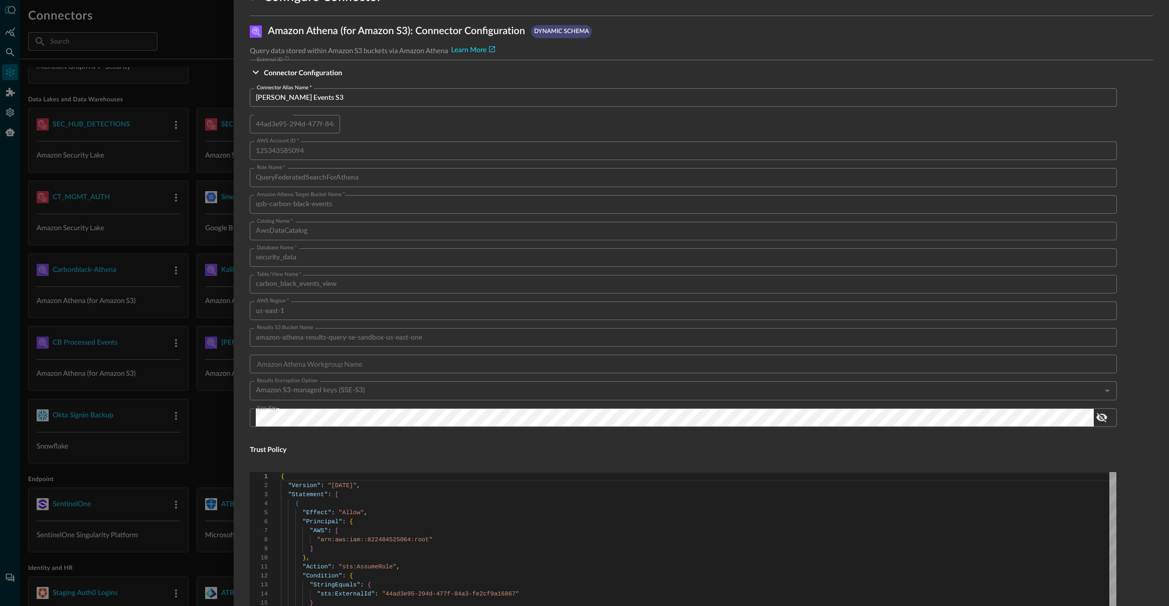
drag, startPoint x: 180, startPoint y: 21, endPoint x: 168, endPoint y: 20, distance: 11.5
click at [180, 21] on div at bounding box center [584, 303] width 1169 height 606
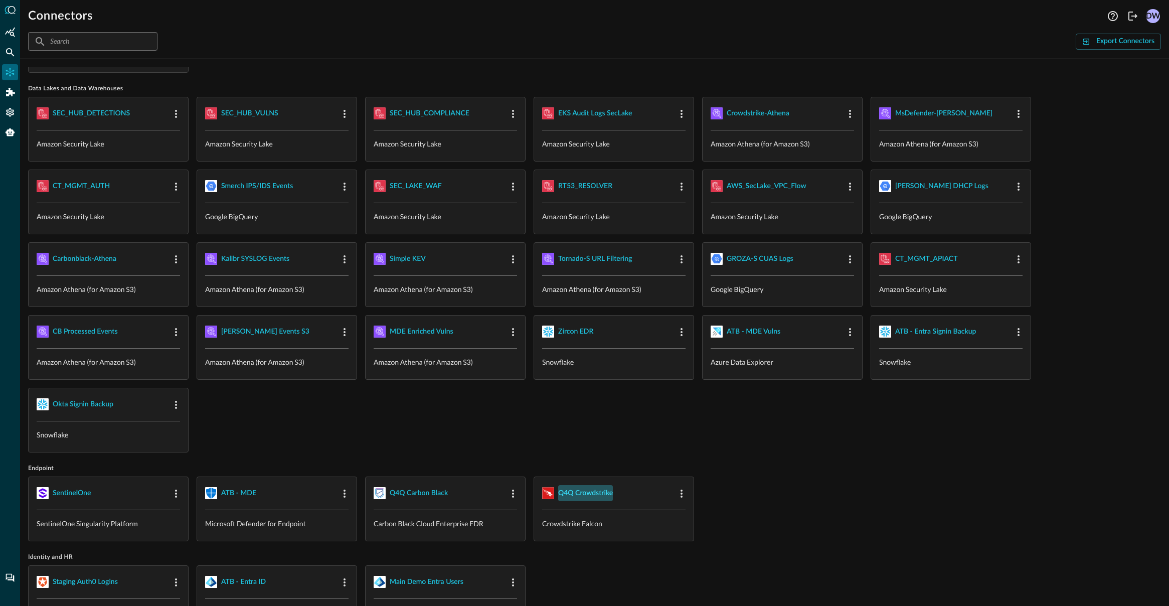
click at [604, 487] on div "Q4Q Crowdstrike" at bounding box center [585, 493] width 55 height 13
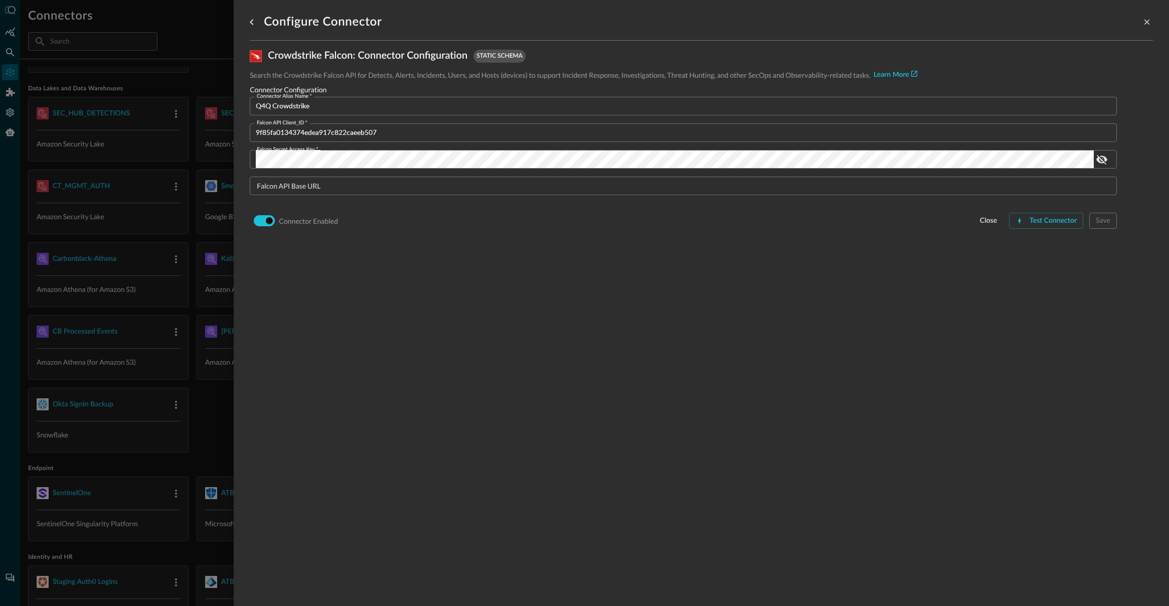
click at [205, 62] on div at bounding box center [584, 303] width 1169 height 606
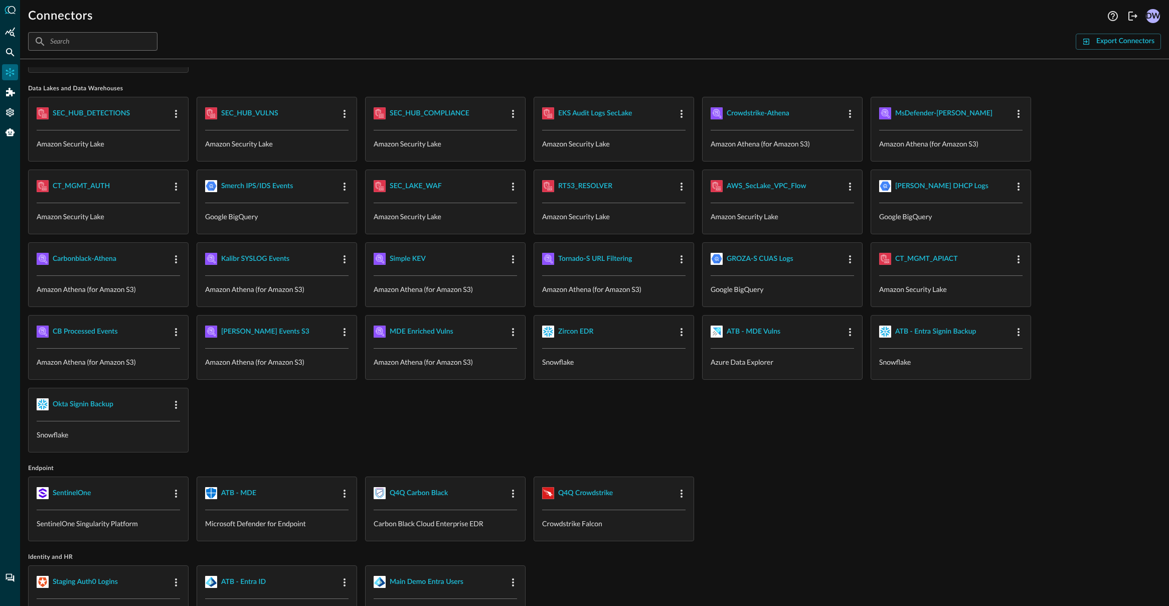
scroll to position [0, 0]
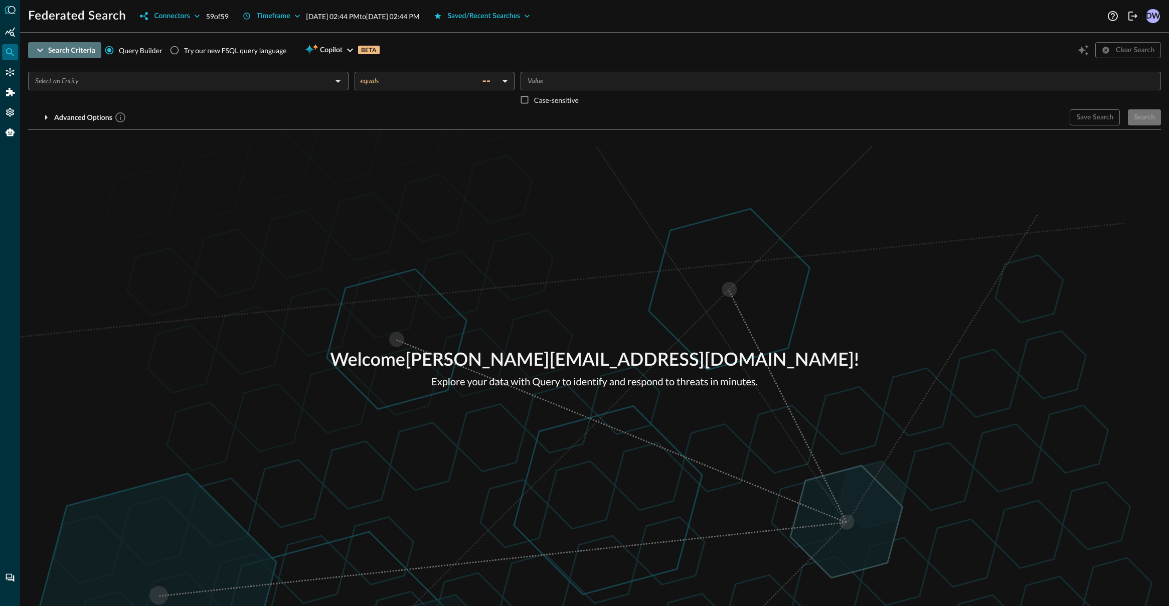
click at [58, 49] on div "Search Criteria" at bounding box center [71, 50] width 47 height 13
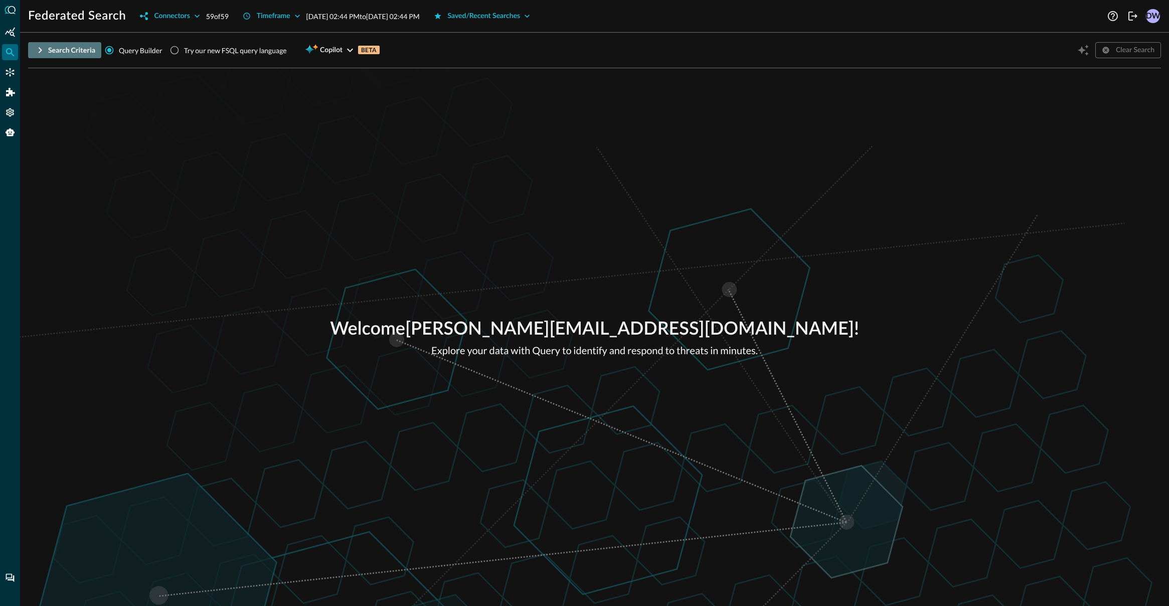
click at [58, 49] on div "Search Criteria" at bounding box center [71, 50] width 47 height 13
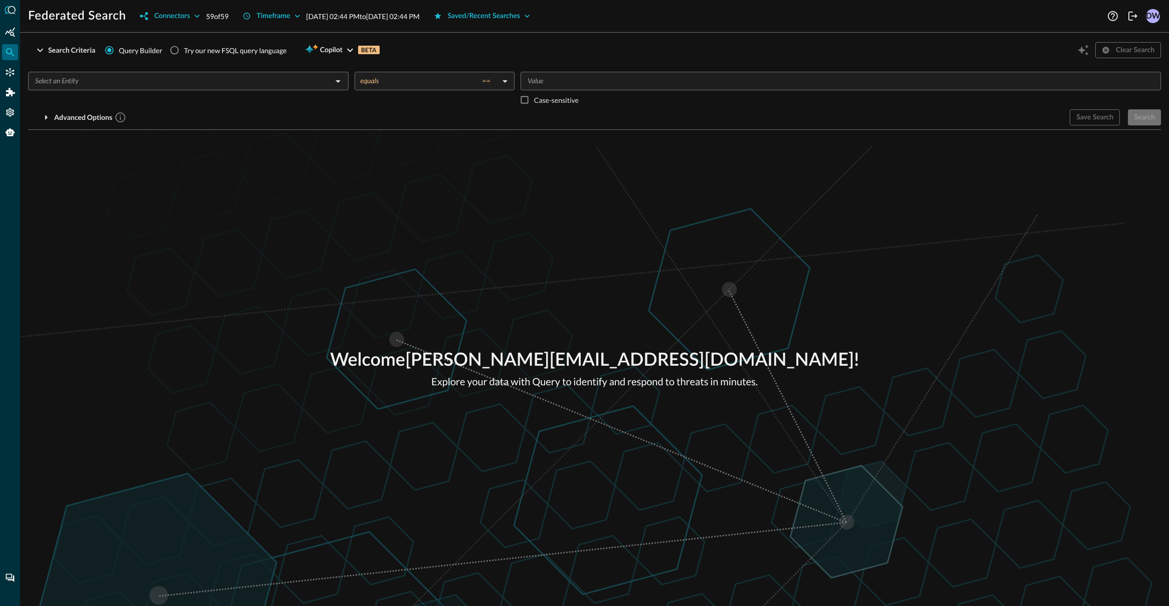
click at [216, 76] on input "text" at bounding box center [180, 81] width 298 height 13
click at [683, 18] on div "Federated Search Connectors 59 of 59 Timeframe Sep 02, 2025 02:44 PM to Sep 03,…" at bounding box center [566, 16] width 1076 height 16
click at [6, 130] on icon "Query Agent" at bounding box center [10, 132] width 10 height 10
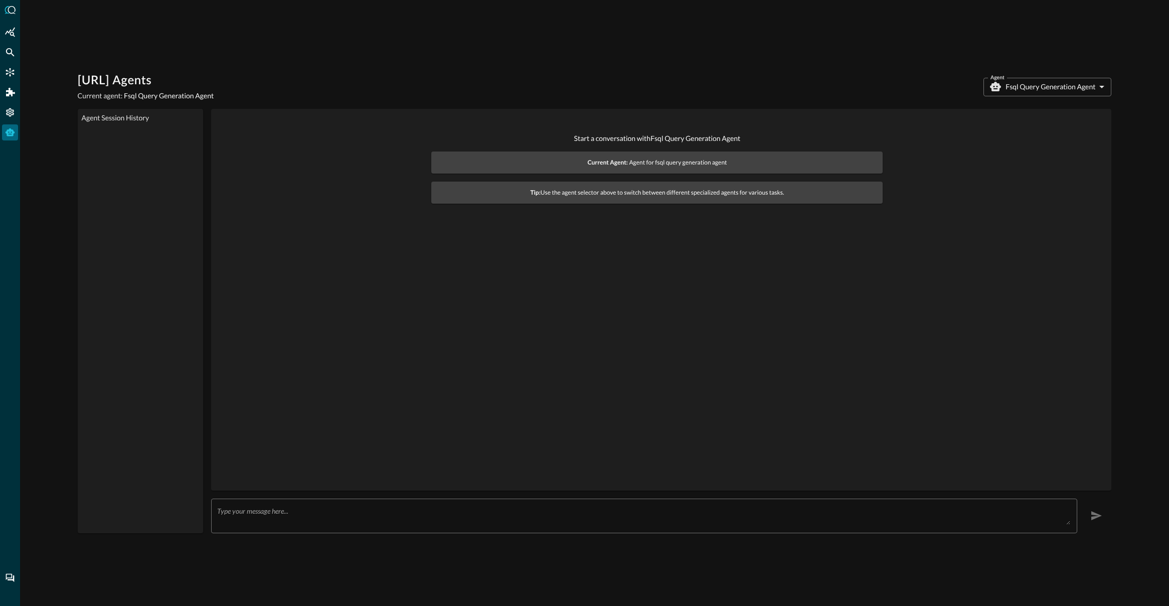
click at [1057, 71] on div "Query.AI Agents Current agent: Fsql Query Generation Agent Agent Fsql Query Gen…" at bounding box center [594, 303] width 1149 height 606
click at [1057, 82] on body "Query.AI Agents Current agent: Fsql Query Generation Agent Agent Fsql Query Gen…" at bounding box center [584, 341] width 1169 height 683
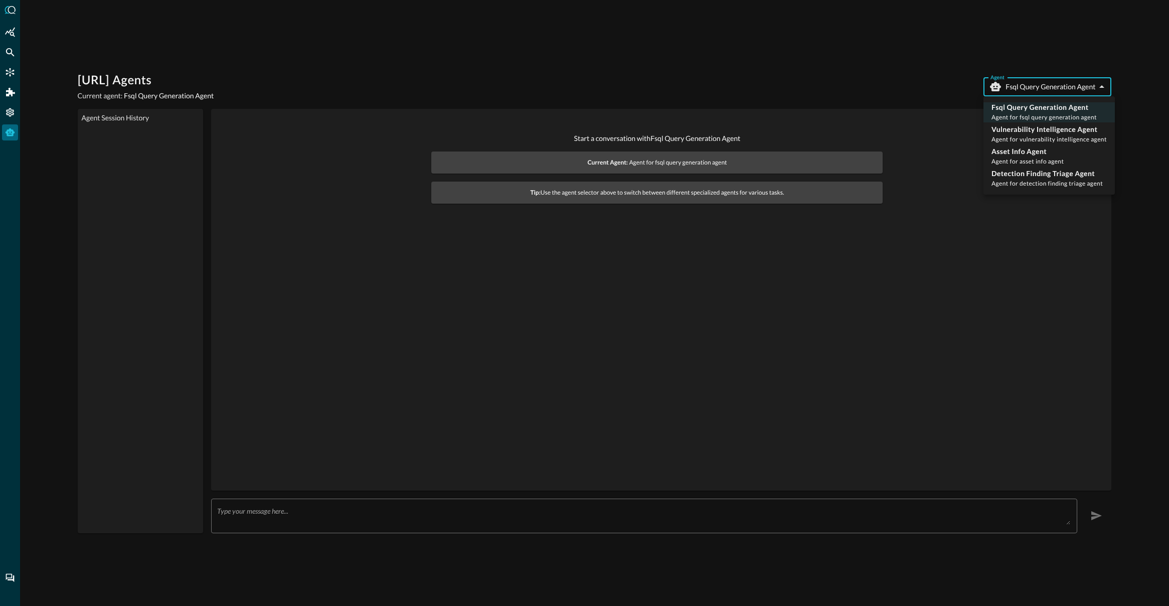
click at [749, 504] on div at bounding box center [584, 303] width 1169 height 606
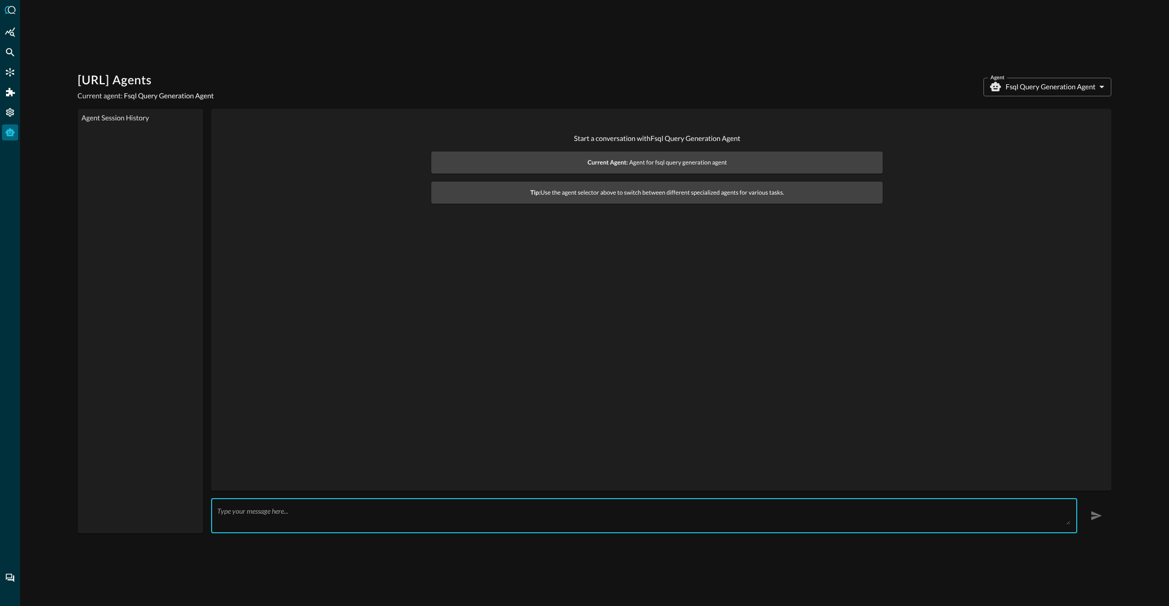
click at [754, 506] on textarea at bounding box center [643, 515] width 853 height 18
type textarea "What are your capabilities?"
click at [1098, 519] on icon "button" at bounding box center [1096, 515] width 12 height 12
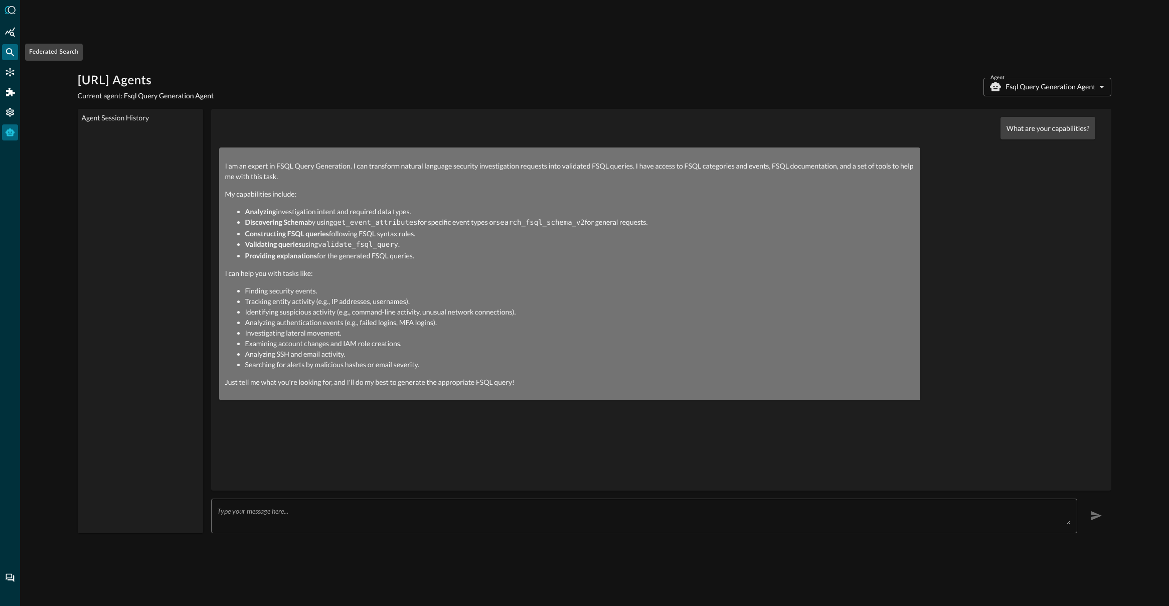
drag, startPoint x: 13, startPoint y: 44, endPoint x: 39, endPoint y: 48, distance: 26.9
click at [13, 44] on div "Federated Search" at bounding box center [10, 52] width 16 height 16
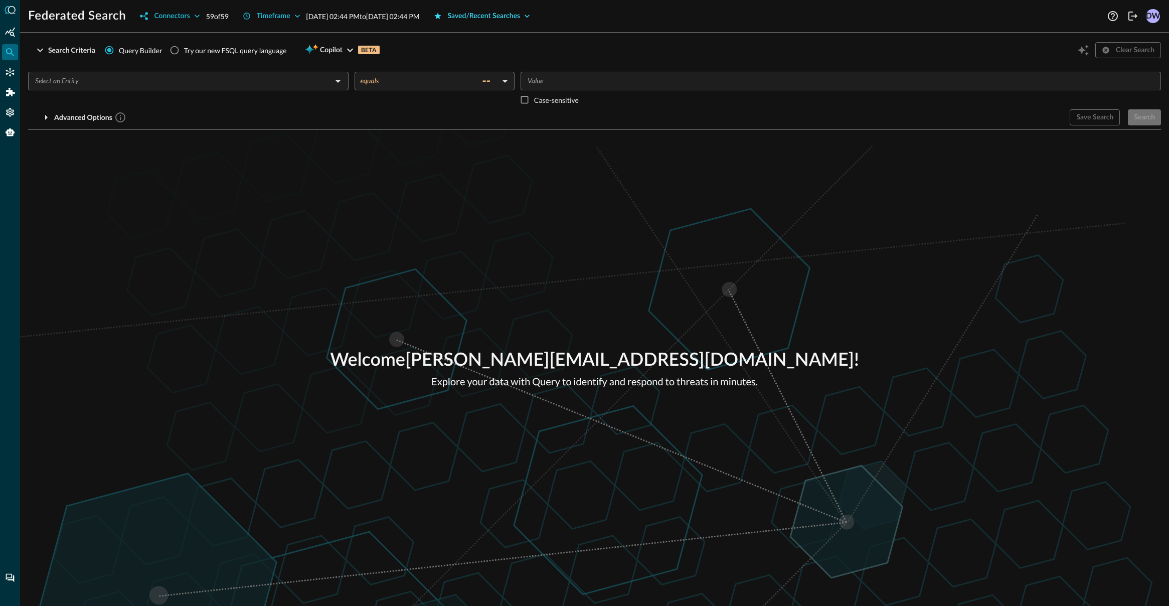
click at [520, 20] on div "Saved/Recent Searches" at bounding box center [484, 16] width 73 height 13
